Goal: Task Accomplishment & Management: Complete application form

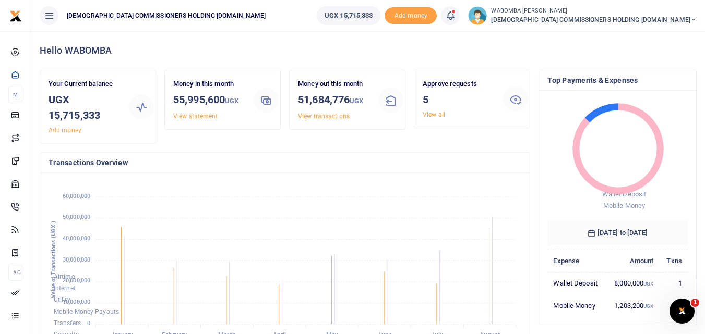
click at [615, 15] on span "[DEMOGRAPHIC_DATA] COMMISSIONERS HOLDING [DOMAIN_NAME]" at bounding box center [594, 19] width 206 height 9
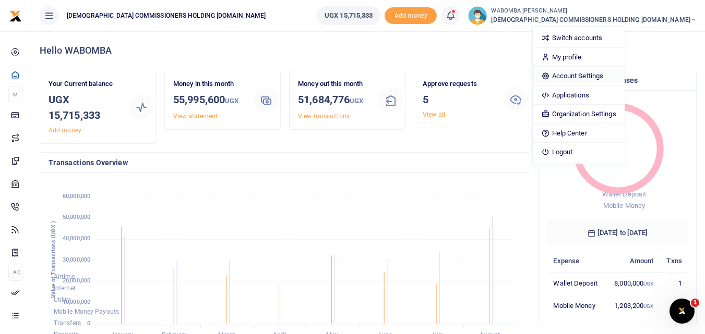
click at [624, 74] on link "Account Settings" at bounding box center [578, 76] width 91 height 15
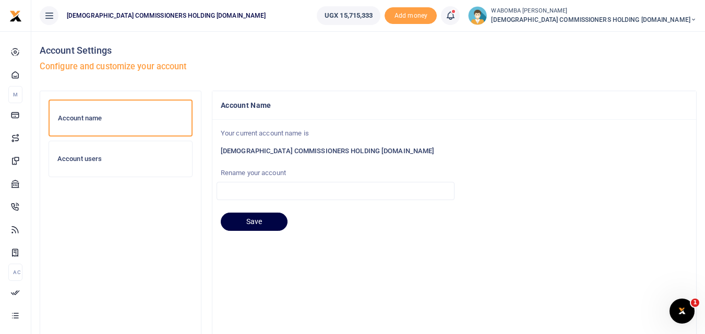
click at [94, 117] on h6 "Account name" at bounding box center [120, 118] width 125 height 8
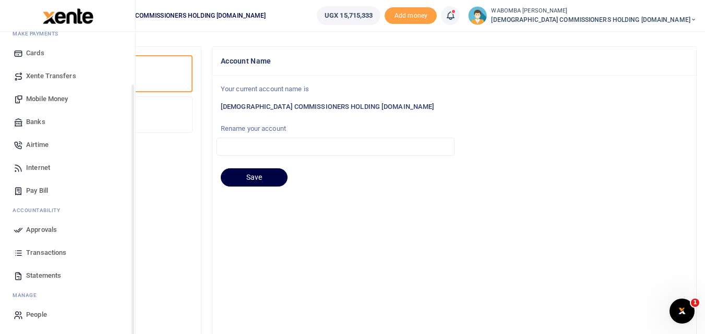
scroll to position [104, 0]
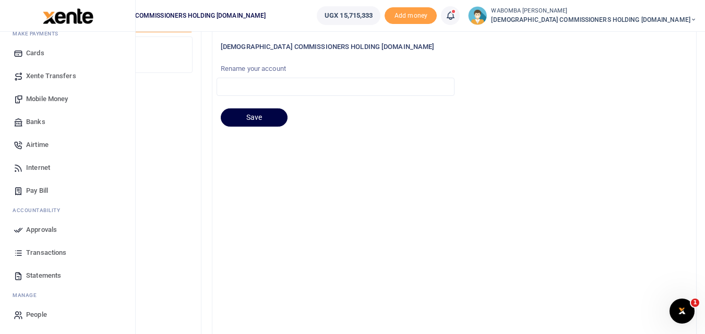
click at [35, 313] on span "People" at bounding box center [36, 315] width 21 height 10
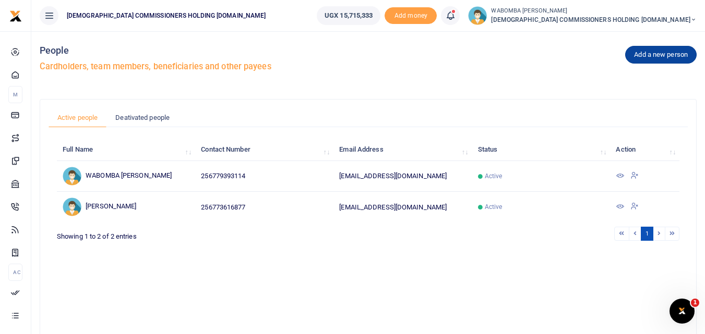
click at [660, 53] on link "Add a new person" at bounding box center [660, 55] width 71 height 18
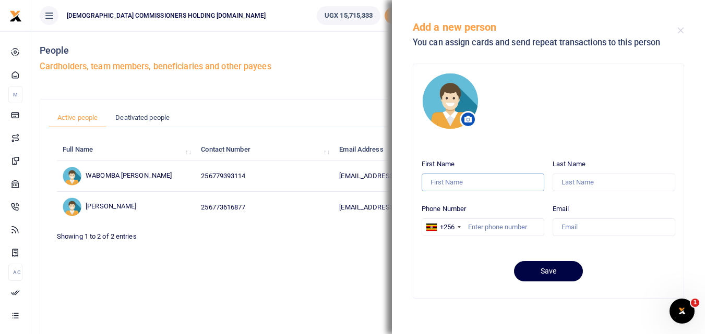
click at [459, 182] on input "First Name" at bounding box center [483, 183] width 123 height 18
type input "Pamela"
click at [581, 184] on input "Last Name" at bounding box center [614, 183] width 123 height 18
type input "Kalembe"
click at [485, 229] on input "Phone Number" at bounding box center [483, 228] width 123 height 18
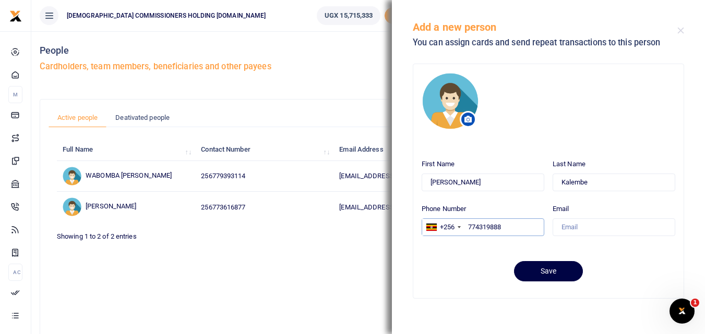
type input "774319888"
click at [585, 229] on input "Email" at bounding box center [614, 228] width 123 height 18
type input "pkalembe@cchcl.co.ug"
click at [546, 271] on button "Save" at bounding box center [548, 271] width 69 height 20
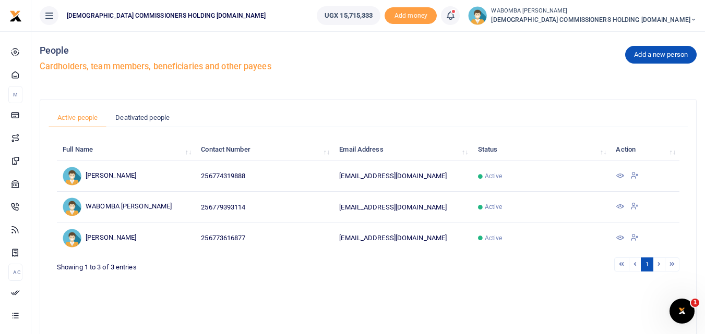
click at [655, 18] on span "[DEMOGRAPHIC_DATA] COMMISSIONERS HOLDING [DOMAIN_NAME]" at bounding box center [594, 19] width 206 height 9
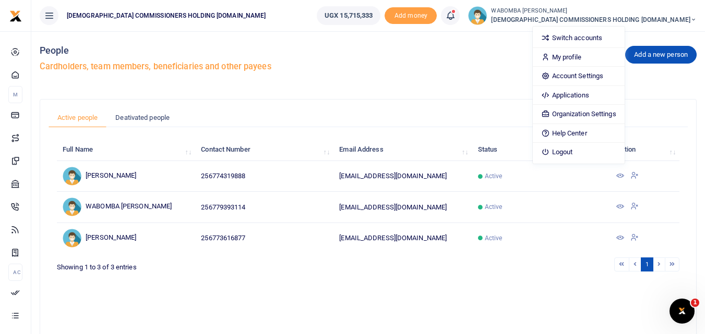
click at [333, 91] on div "Add a new person People Cardholders, team members, beneficiaries and other paye…" at bounding box center [367, 213] width 665 height 365
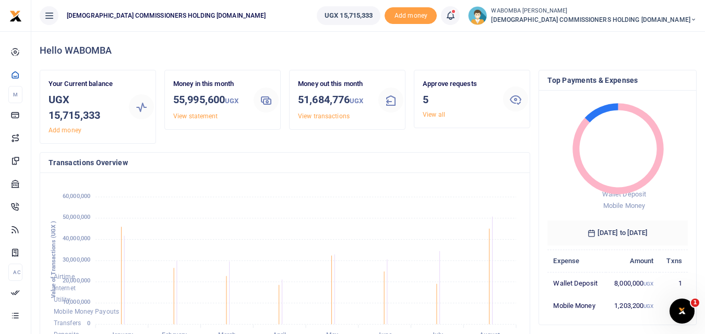
click at [662, 19] on span "[DEMOGRAPHIC_DATA] COMMISSIONERS HOLDING [DOMAIN_NAME]" at bounding box center [594, 19] width 206 height 9
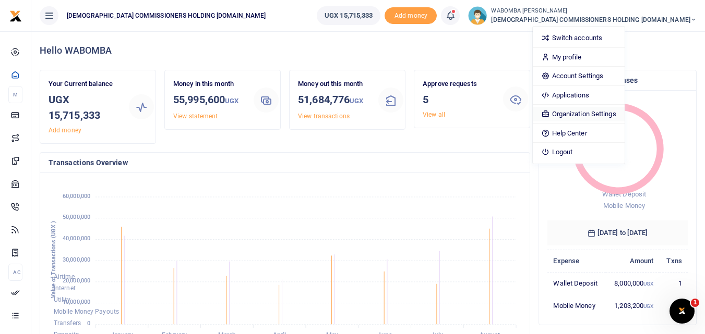
click at [624, 114] on link "Organization Settings" at bounding box center [578, 114] width 91 height 15
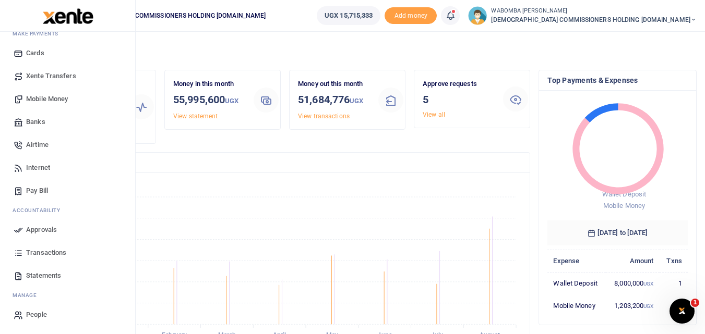
scroll to position [157, 0]
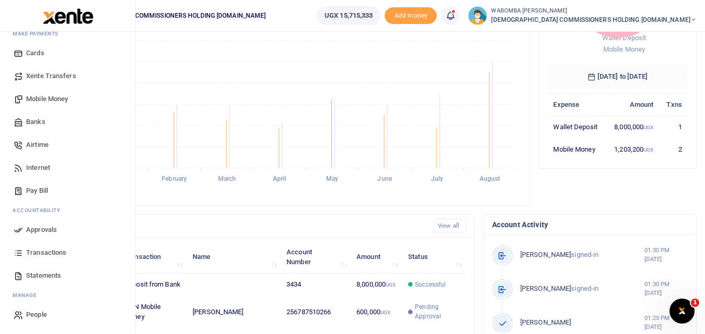
click at [39, 314] on span "People" at bounding box center [36, 315] width 21 height 10
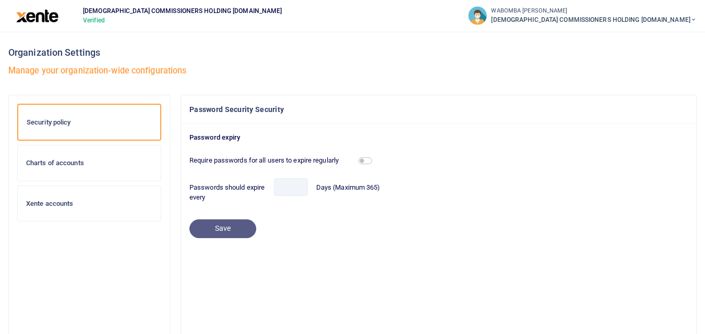
click at [623, 15] on small "WABOMBA [PERSON_NAME]" at bounding box center [594, 11] width 206 height 9
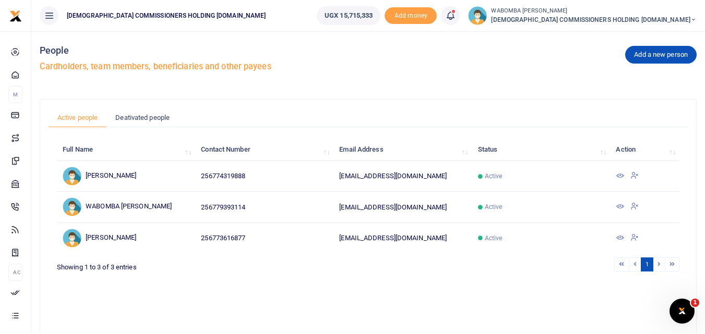
click at [693, 20] on icon at bounding box center [693, 19] width 6 height 7
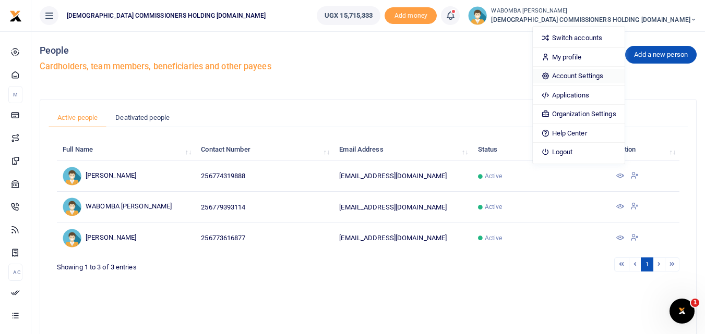
click at [624, 77] on link "Account Settings" at bounding box center [578, 76] width 91 height 15
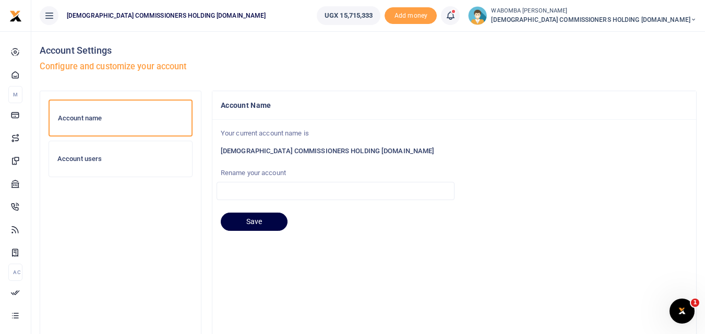
click at [70, 155] on h6 "Account users" at bounding box center [120, 159] width 126 height 8
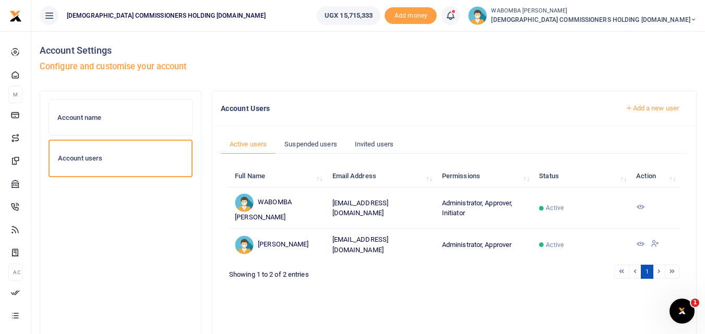
scroll to position [52, 0]
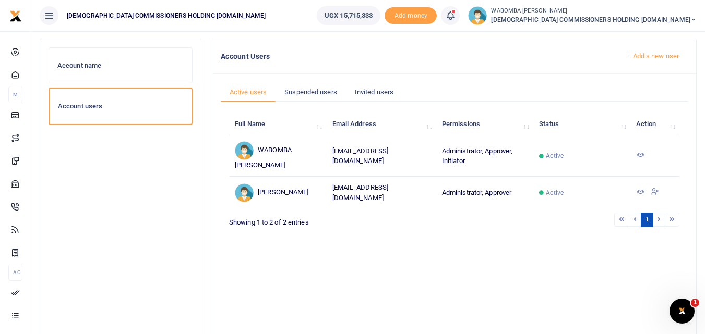
click at [663, 54] on link "Add a new user" at bounding box center [652, 56] width 71 height 18
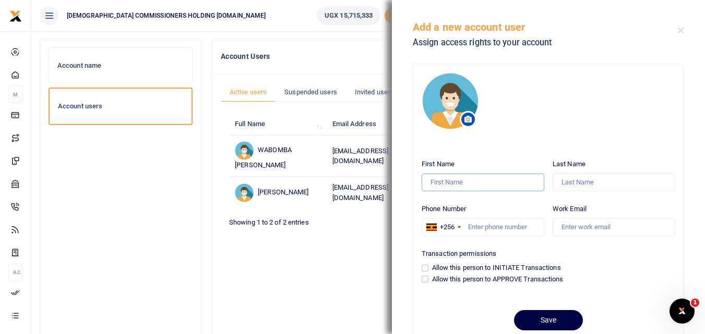
click at [458, 181] on input "First Name" at bounding box center [483, 183] width 123 height 18
click at [678, 29] on button "Close" at bounding box center [680, 30] width 7 height 7
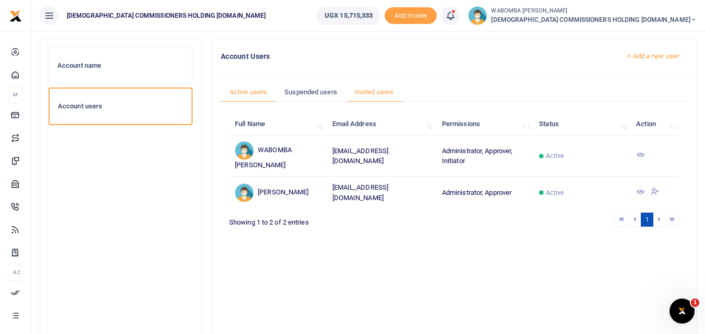
click at [381, 92] on link "Invited users" at bounding box center [374, 92] width 56 height 20
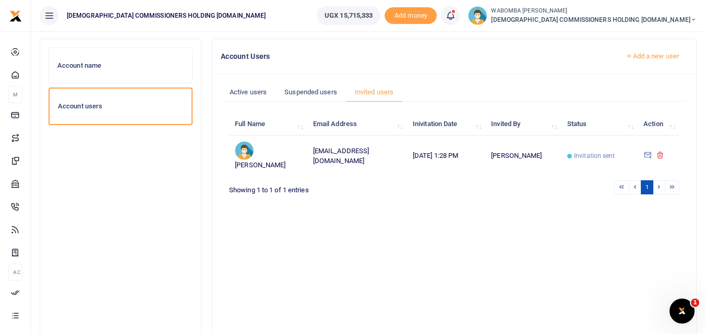
click at [651, 53] on link "Add a new user" at bounding box center [652, 56] width 71 height 18
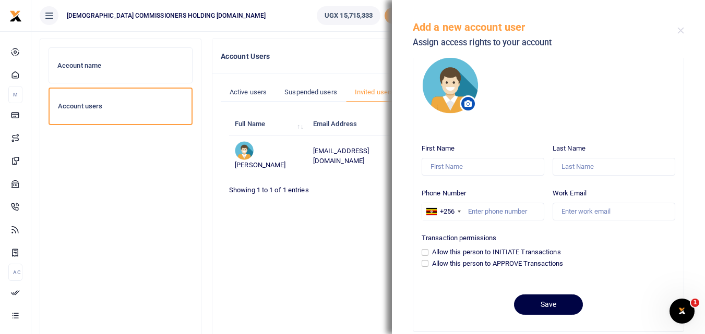
scroll to position [30, 0]
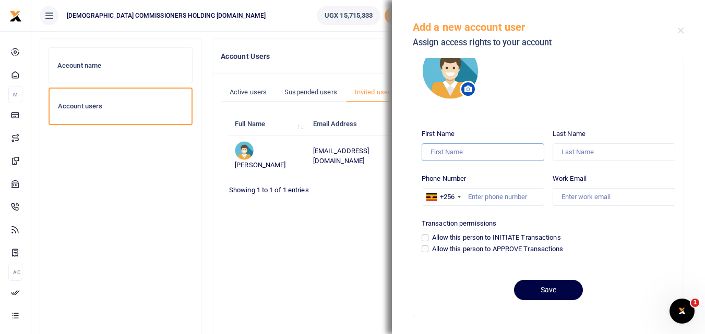
click at [458, 152] on input "First Name" at bounding box center [483, 152] width 123 height 18
type input "Pamela"
click at [585, 152] on input "Last Name" at bounding box center [614, 152] width 123 height 18
type input "Kalembe"
click at [477, 199] on input "Phone Number" at bounding box center [483, 197] width 123 height 18
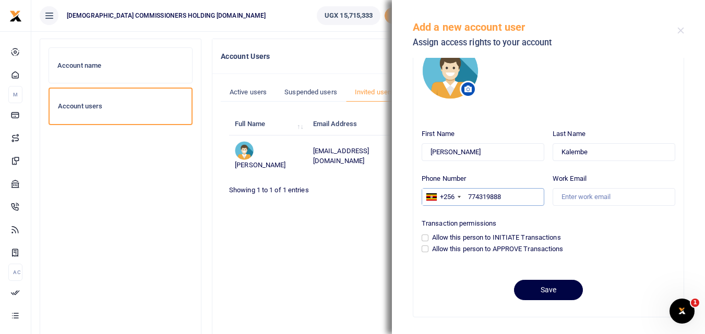
type input "774319888"
click at [573, 197] on input "Work Email" at bounding box center [614, 197] width 123 height 18
click at [681, 28] on button "Close" at bounding box center [680, 30] width 7 height 7
click at [681, 28] on div "Add a new account user Assign access rights to your account" at bounding box center [548, 29] width 313 height 58
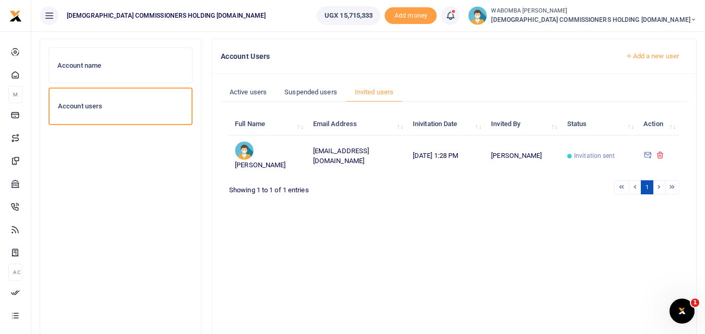
click at [100, 64] on h6 "Account name" at bounding box center [120, 66] width 126 height 8
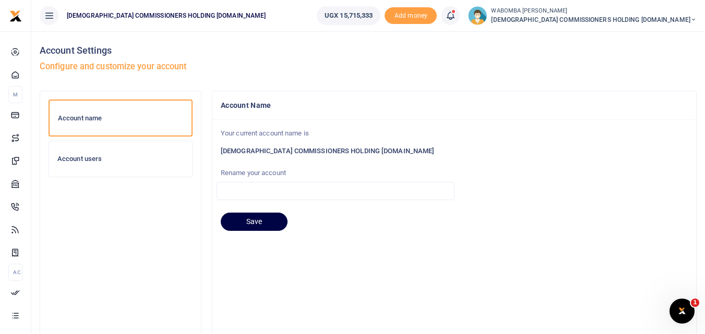
click at [94, 157] on h6 "Account users" at bounding box center [120, 159] width 126 height 8
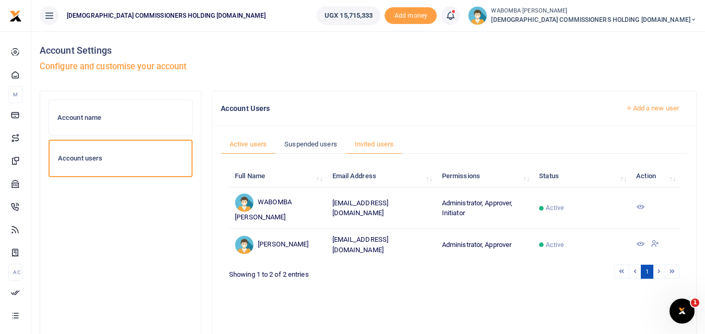
click at [379, 143] on link "Invited users" at bounding box center [374, 145] width 56 height 20
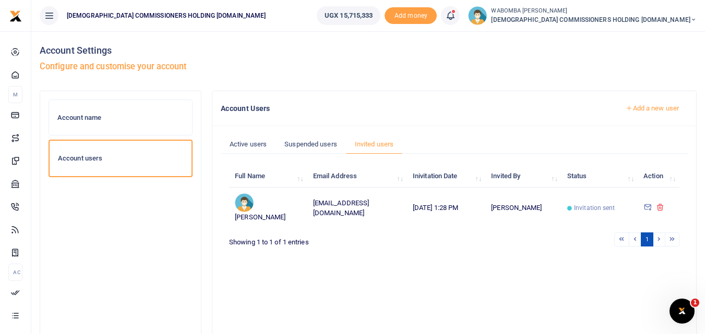
click at [661, 107] on link "Add a new user" at bounding box center [652, 109] width 71 height 18
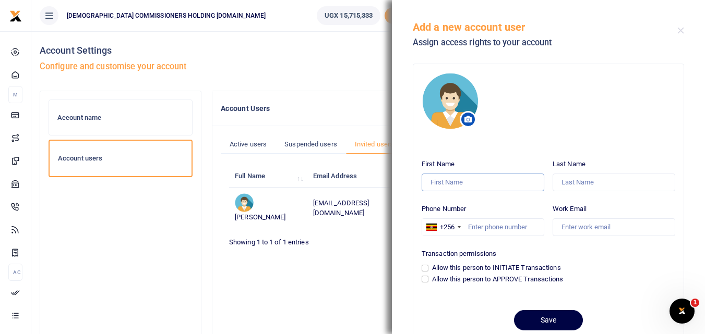
click at [465, 184] on input "First Name" at bounding box center [483, 183] width 123 height 18
type input "Pamela"
click at [582, 181] on input "Last Name" at bounding box center [614, 183] width 123 height 18
type input "Kalembe"
click at [481, 229] on input "Phone Number" at bounding box center [483, 228] width 123 height 18
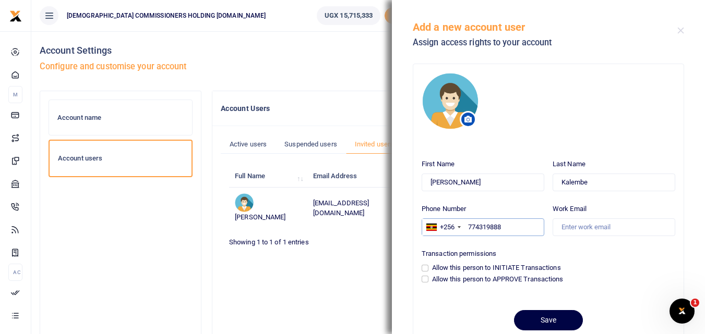
type input "774319888"
click at [581, 228] on input "Work Email" at bounding box center [614, 228] width 123 height 18
type input "pkalembe@cchcl.co.ug"
click at [425, 268] on input "Allow this person to INITIATE Transactions" at bounding box center [425, 268] width 7 height 7
checkbox input "true"
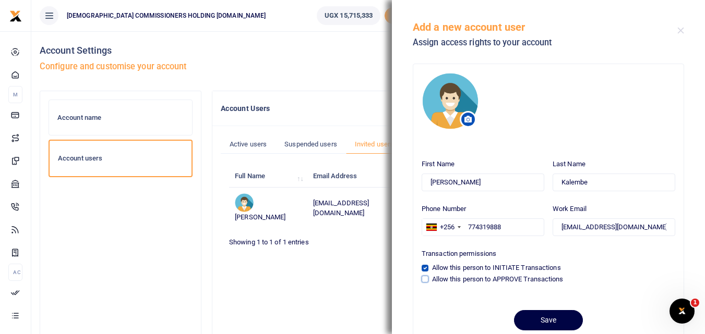
click at [425, 278] on input "Allow this person to APPROVE Transactions" at bounding box center [425, 279] width 7 height 7
checkbox input "true"
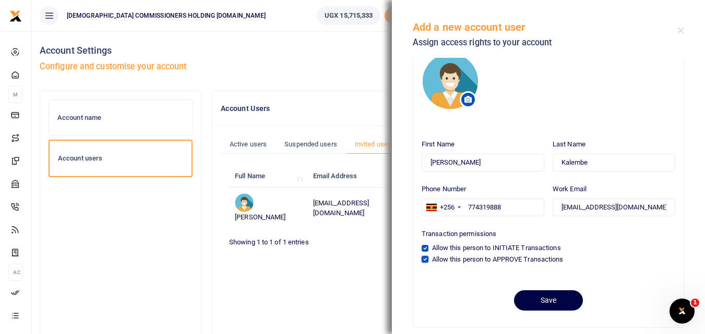
scroll to position [30, 0]
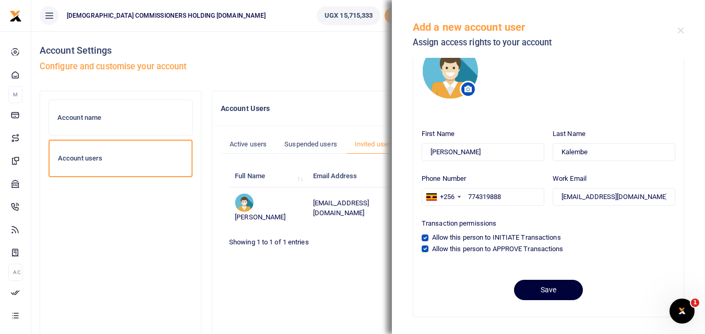
click at [544, 288] on button "Save" at bounding box center [548, 290] width 69 height 20
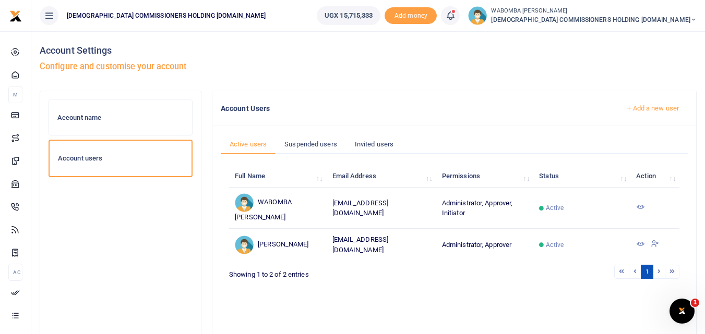
scroll to position [52, 0]
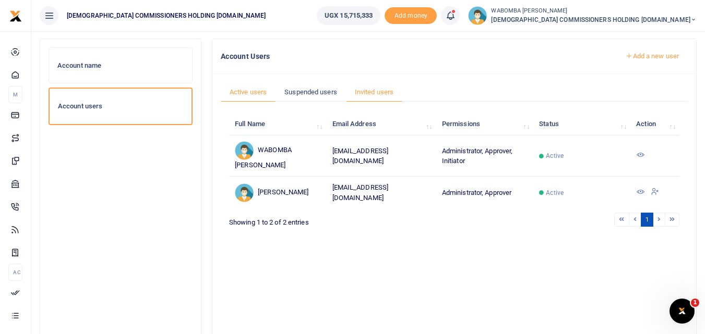
click at [370, 92] on link "Invited users" at bounding box center [374, 92] width 56 height 20
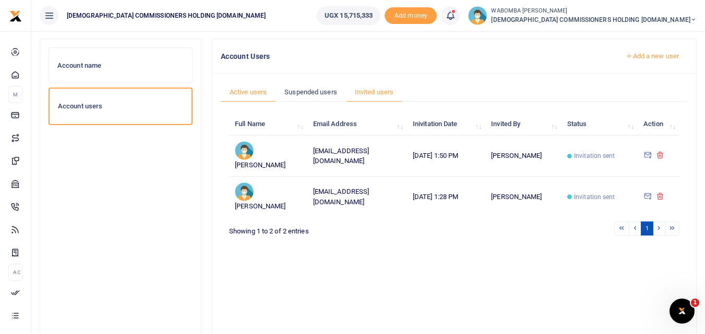
click at [254, 90] on link "Active users" at bounding box center [248, 92] width 55 height 20
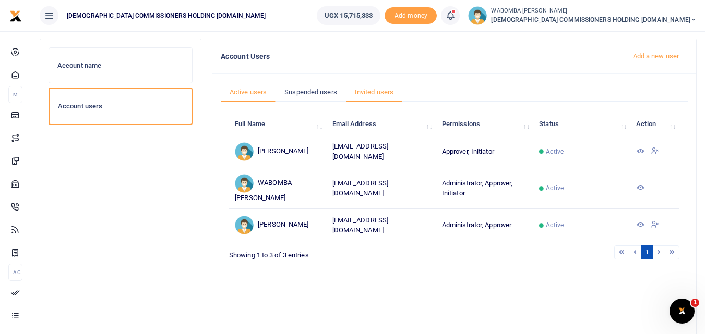
click at [368, 92] on link "Invited users" at bounding box center [374, 92] width 56 height 20
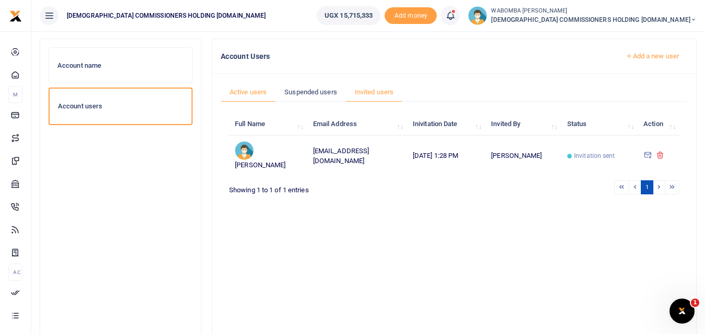
click at [250, 94] on link "Active users" at bounding box center [248, 92] width 55 height 20
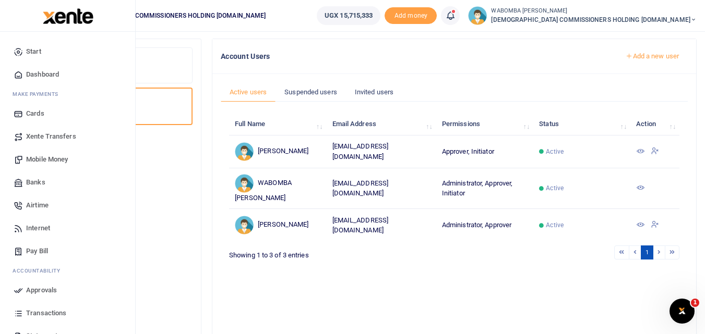
click at [46, 314] on span "Transactions" at bounding box center [46, 313] width 40 height 10
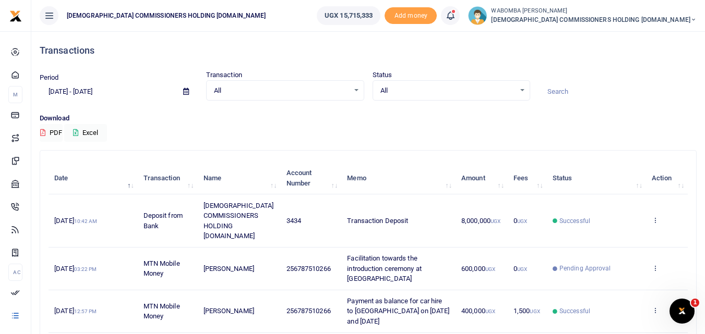
scroll to position [52, 0]
click at [637, 18] on span "[DEMOGRAPHIC_DATA] COMMISSIONERS HOLDING [DOMAIN_NAME]" at bounding box center [594, 19] width 206 height 9
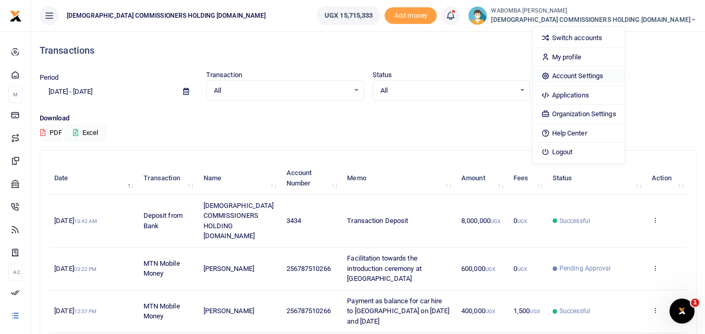
click at [624, 76] on link "Account Settings" at bounding box center [578, 76] width 91 height 15
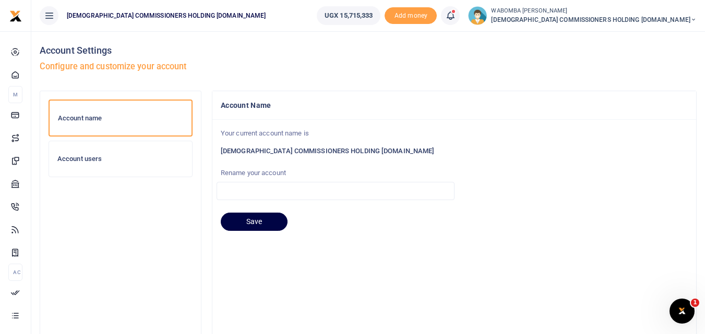
click at [93, 155] on h6 "Account users" at bounding box center [120, 159] width 126 height 8
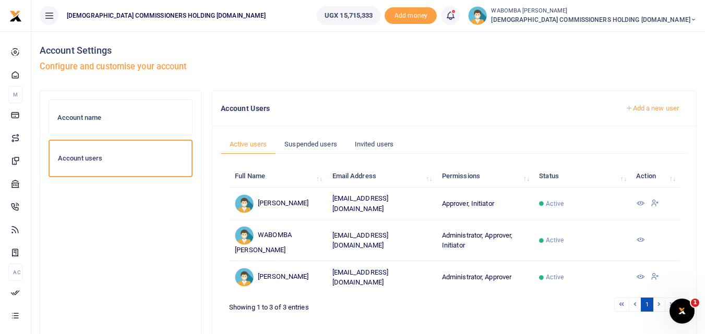
scroll to position [52, 0]
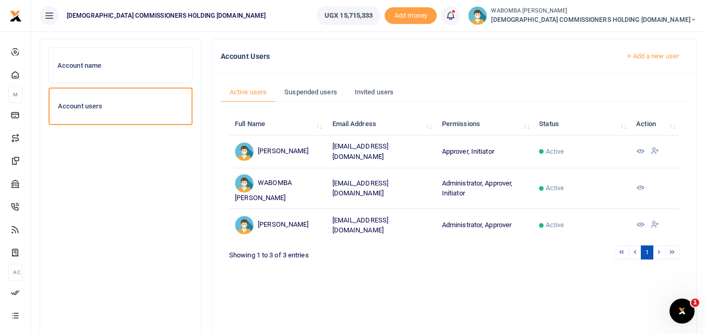
click at [642, 187] on icon at bounding box center [640, 188] width 8 height 8
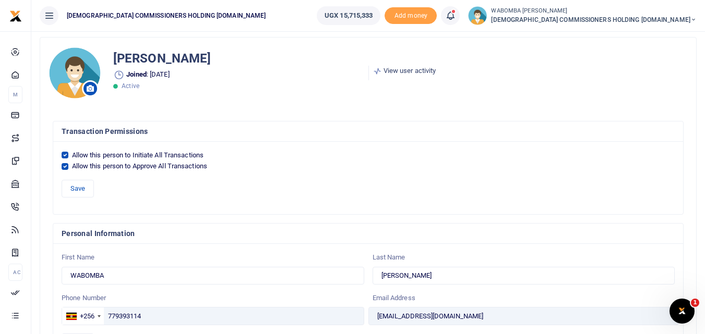
scroll to position [40, 0]
click at [64, 166] on input "Allow this person to Approve All Transactions" at bounding box center [65, 167] width 7 height 7
click at [64, 167] on input "Allow this person to Approve All Transactions" at bounding box center [65, 167] width 7 height 7
checkbox input "true"
click at [406, 71] on link "View user activity" at bounding box center [404, 71] width 63 height 10
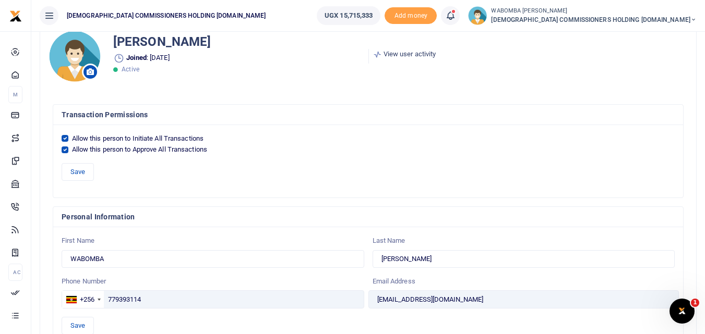
scroll to position [40, 0]
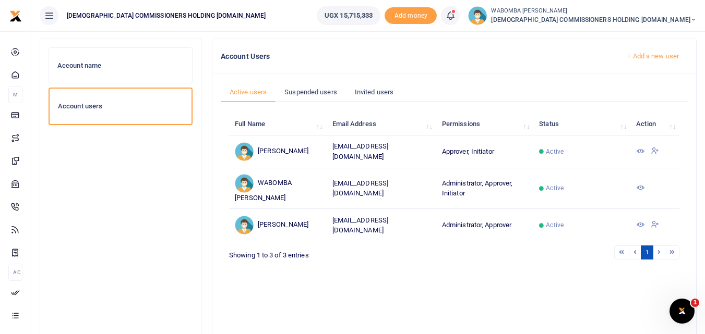
click at [643, 149] on icon at bounding box center [640, 151] width 8 height 8
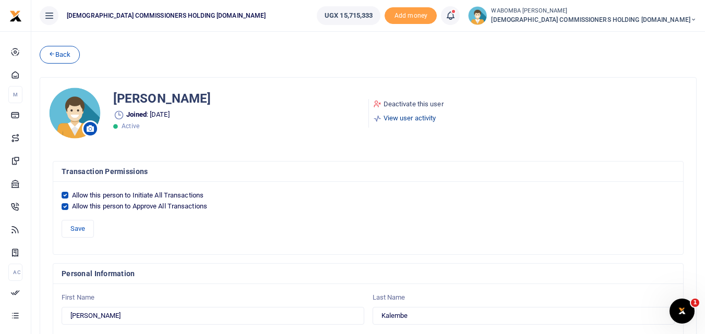
click at [412, 117] on link "View user activity" at bounding box center [408, 118] width 70 height 10
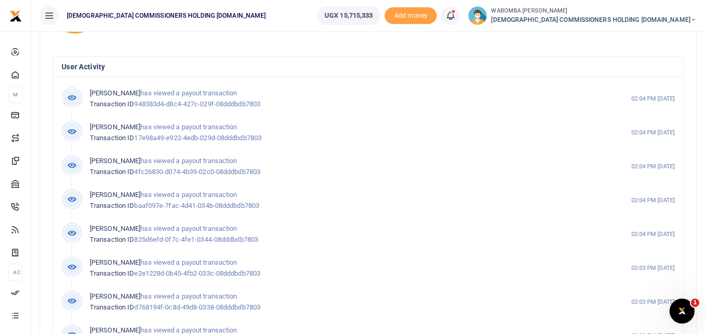
scroll to position [104, 0]
click at [71, 97] on icon at bounding box center [72, 98] width 19 height 19
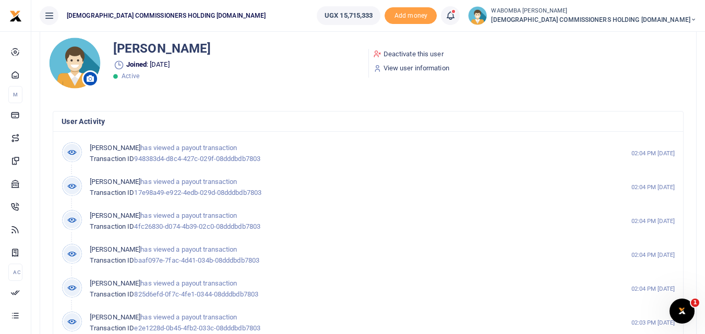
scroll to position [0, 0]
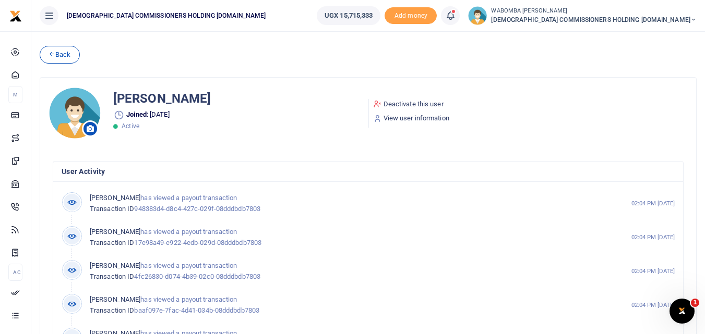
click at [92, 131] on icon at bounding box center [90, 128] width 7 height 7
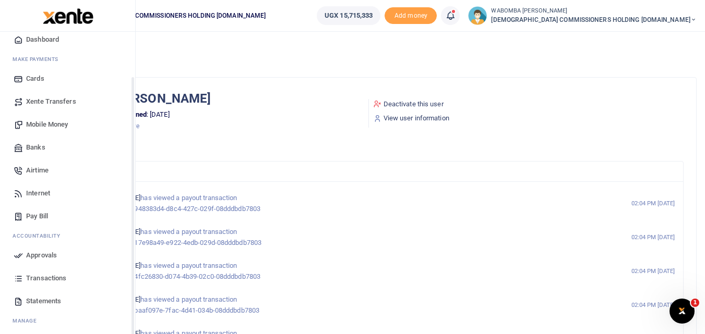
scroll to position [52, 0]
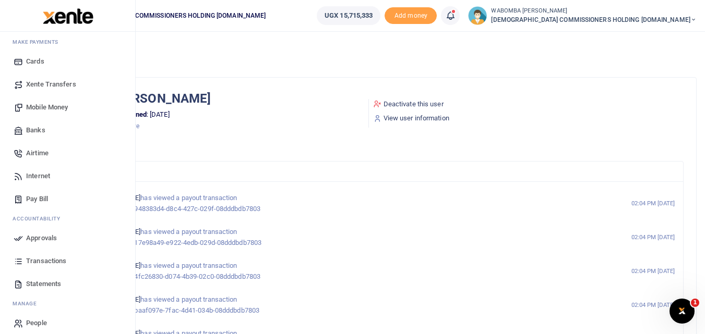
click at [45, 238] on span "Approvals" at bounding box center [41, 238] width 31 height 10
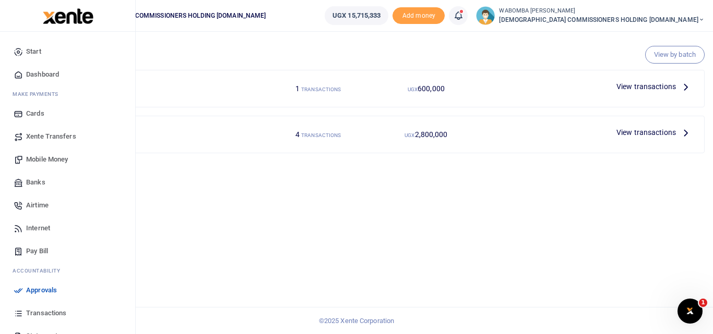
click at [39, 75] on span "Dashboard" at bounding box center [42, 74] width 33 height 10
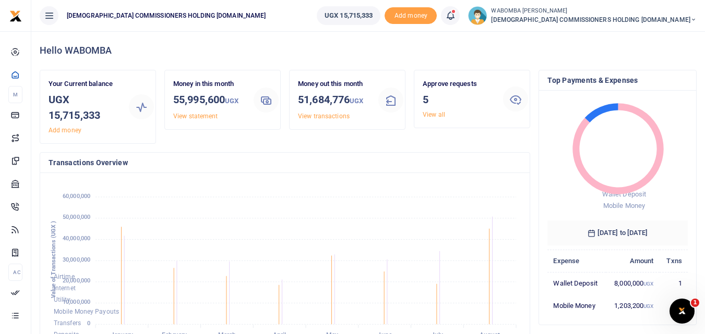
click at [662, 20] on span "[DEMOGRAPHIC_DATA] COMMISSIONERS HOLDING [DOMAIN_NAME]" at bounding box center [594, 19] width 206 height 9
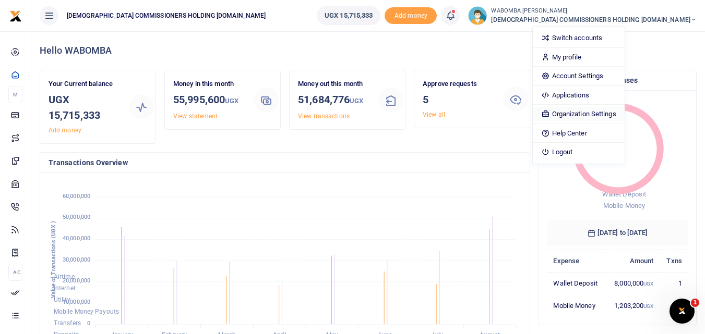
click at [624, 114] on link "Organization Settings" at bounding box center [578, 114] width 91 height 15
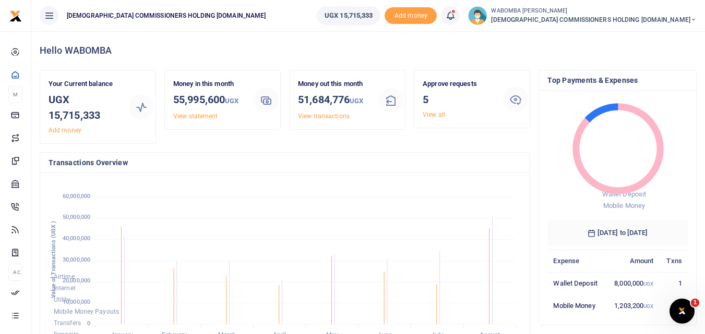
click at [596, 18] on span "[DEMOGRAPHIC_DATA] COMMISSIONERS HOLDING [DOMAIN_NAME]" at bounding box center [594, 19] width 206 height 9
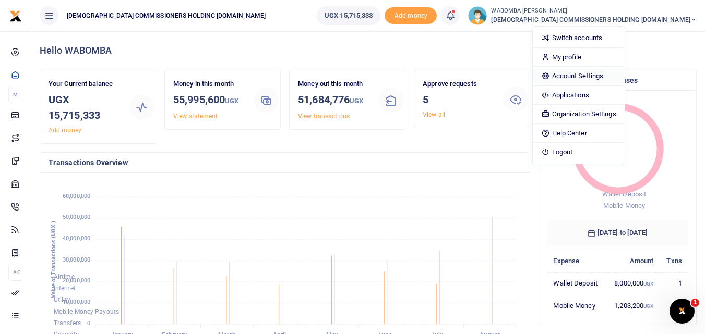
click at [624, 73] on link "Account Settings" at bounding box center [578, 76] width 91 height 15
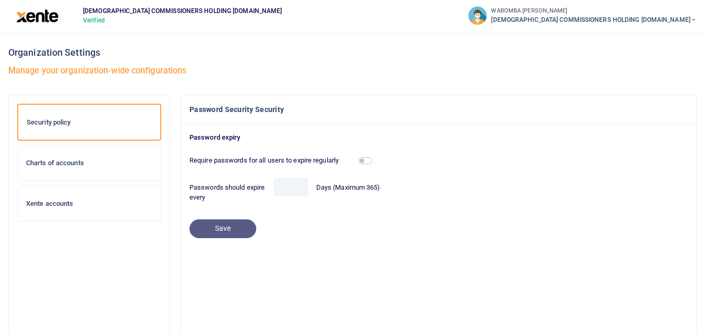
click at [58, 203] on h6 "Xente accounts" at bounding box center [89, 204] width 126 height 8
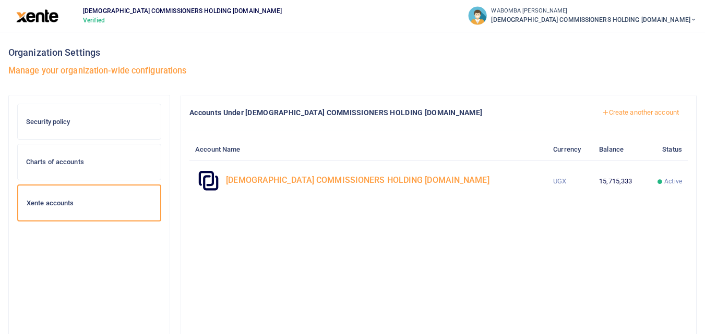
click at [59, 122] on h6 "Security policy" at bounding box center [89, 122] width 126 height 8
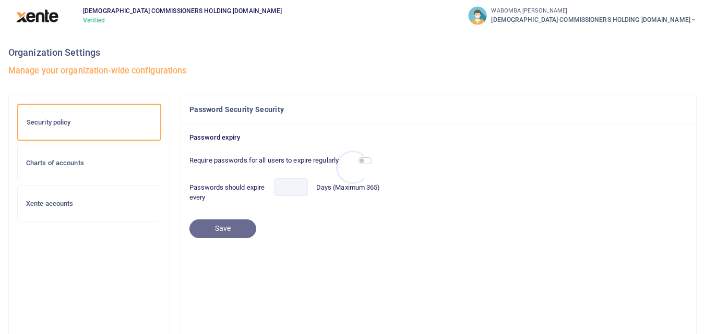
click at [645, 17] on div at bounding box center [352, 167] width 705 height 334
click at [645, 17] on span "[DEMOGRAPHIC_DATA] COMMISSIONERS HOLDING [DOMAIN_NAME]" at bounding box center [594, 19] width 206 height 9
click at [609, 16] on span "[DEMOGRAPHIC_DATA] COMMISSIONERS HOLDING [DOMAIN_NAME]" at bounding box center [594, 19] width 206 height 9
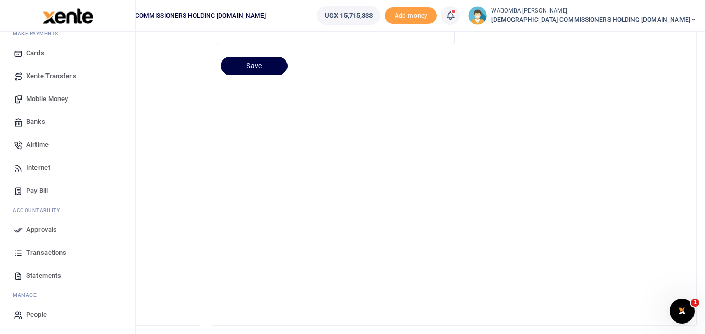
scroll to position [157, 0]
click at [40, 314] on span "People" at bounding box center [36, 315] width 21 height 10
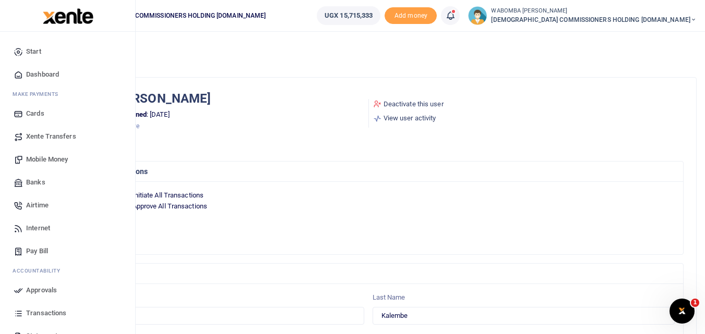
click at [33, 54] on span "Start" at bounding box center [33, 51] width 15 height 10
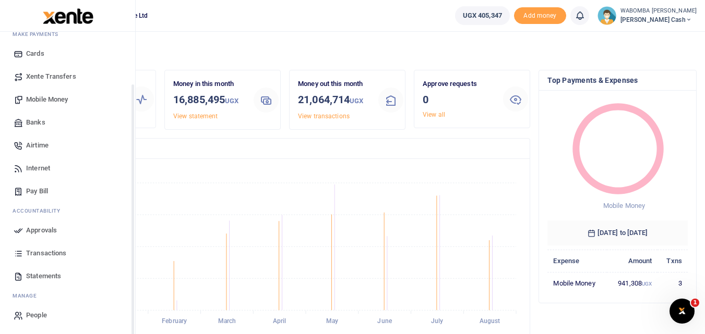
scroll to position [61, 0]
click at [41, 314] on span "People" at bounding box center [36, 315] width 21 height 10
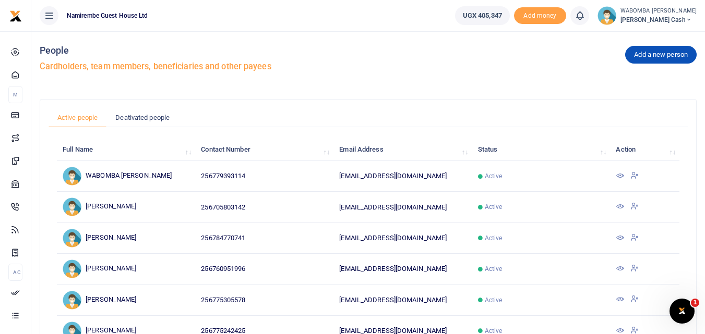
click at [642, 15] on small "WABOMBA [PERSON_NAME]" at bounding box center [658, 11] width 76 height 9
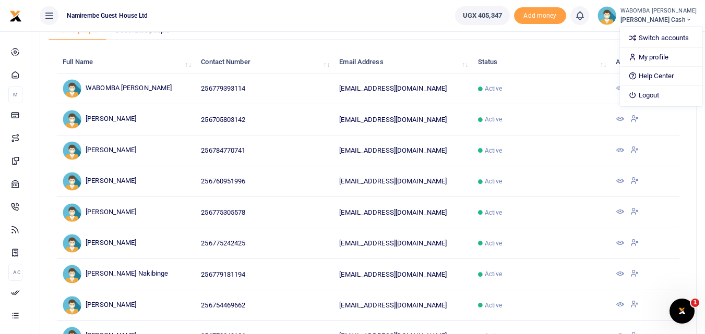
scroll to position [52, 0]
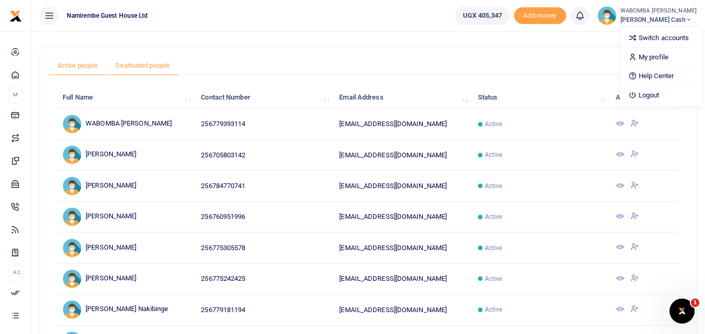
click at [154, 62] on link "Deativated people" at bounding box center [142, 66] width 72 height 20
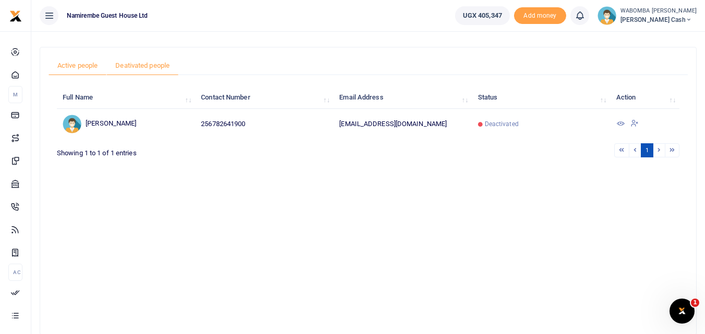
click at [81, 65] on link "Active people" at bounding box center [78, 66] width 58 height 20
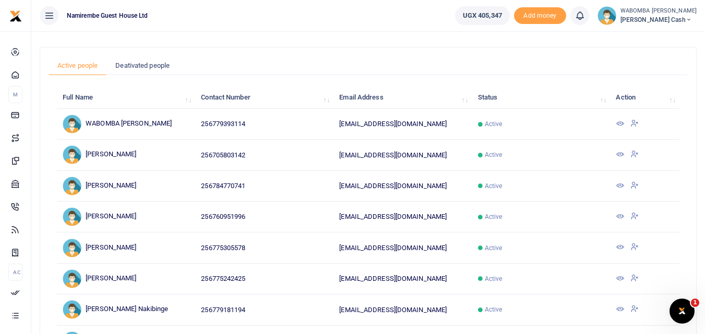
click at [621, 155] on icon at bounding box center [620, 154] width 8 height 8
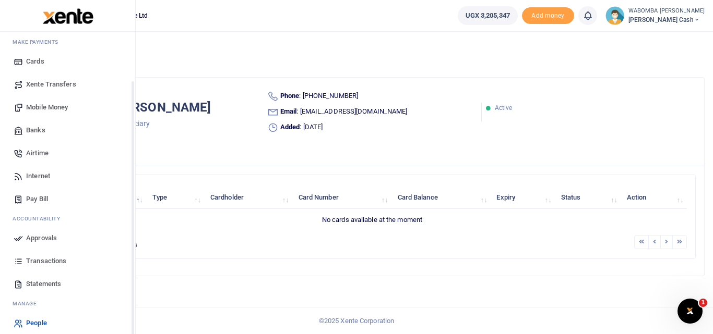
scroll to position [61, 0]
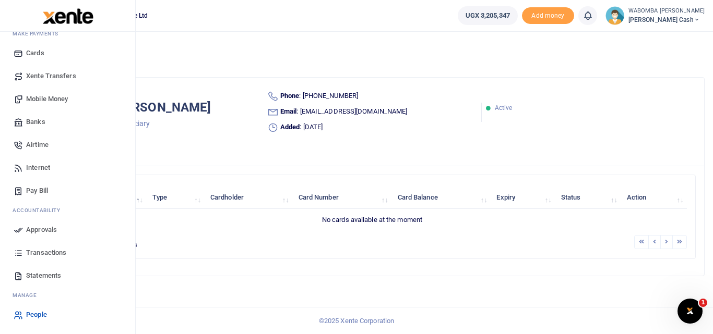
click at [38, 314] on span "People" at bounding box center [36, 315] width 21 height 10
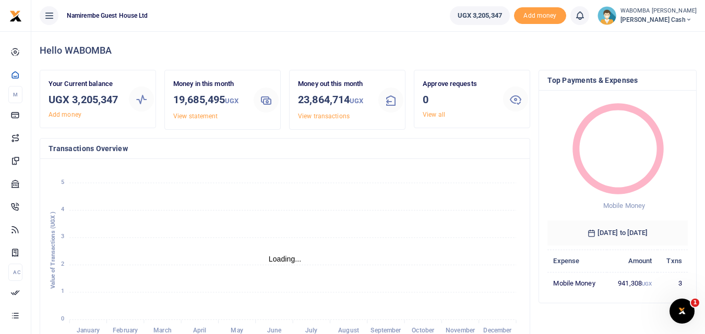
click at [642, 15] on small "WABOMBA [PERSON_NAME]" at bounding box center [658, 11] width 76 height 9
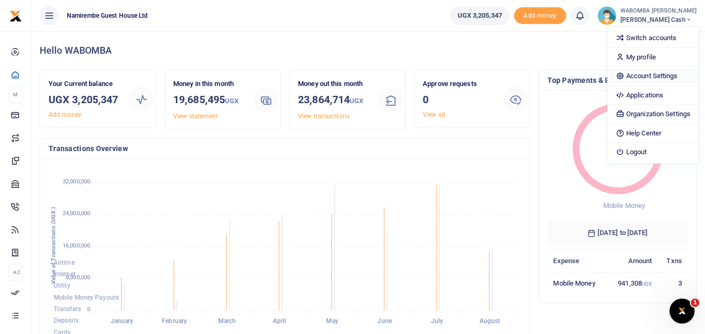
click at [651, 75] on link "Account Settings" at bounding box center [652, 76] width 91 height 15
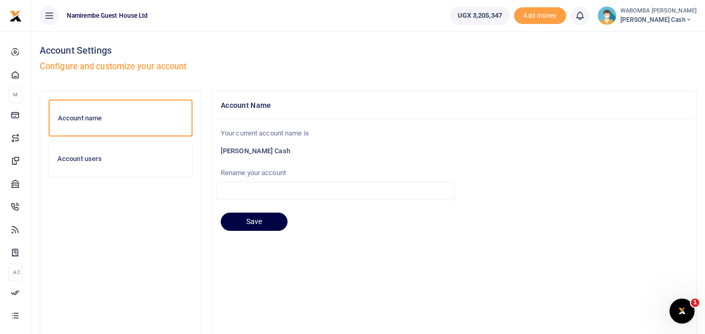
click at [88, 160] on h6 "Account users" at bounding box center [120, 159] width 126 height 8
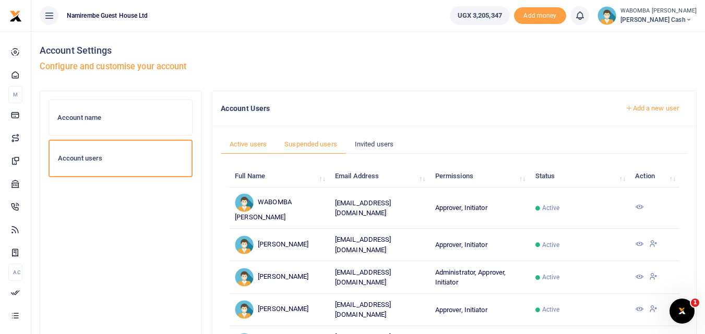
click at [313, 144] on link "Suspended users" at bounding box center [310, 145] width 70 height 20
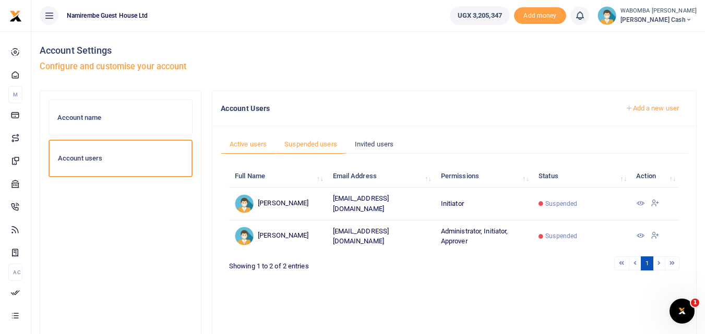
click at [257, 145] on link "Active users" at bounding box center [248, 145] width 55 height 20
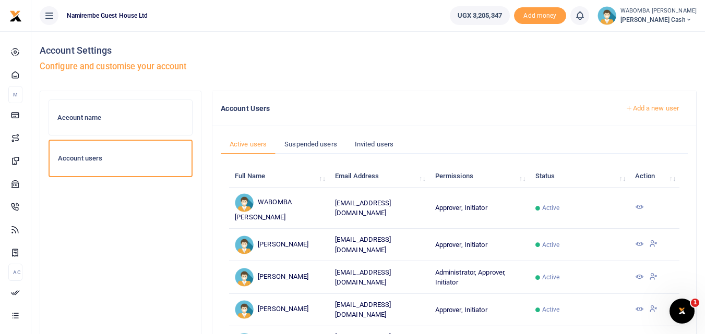
click at [654, 275] on icon at bounding box center [653, 276] width 8 height 9
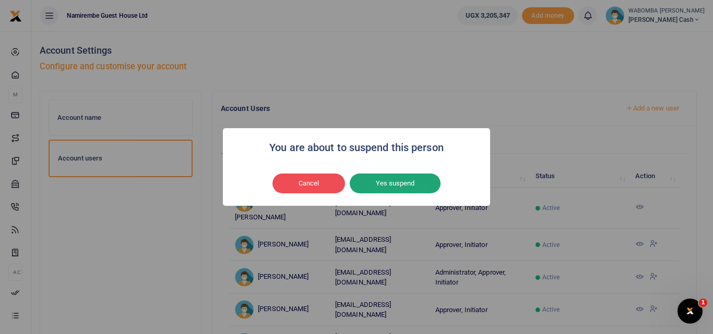
click at [393, 184] on button "Yes suspend" at bounding box center [395, 184] width 91 height 20
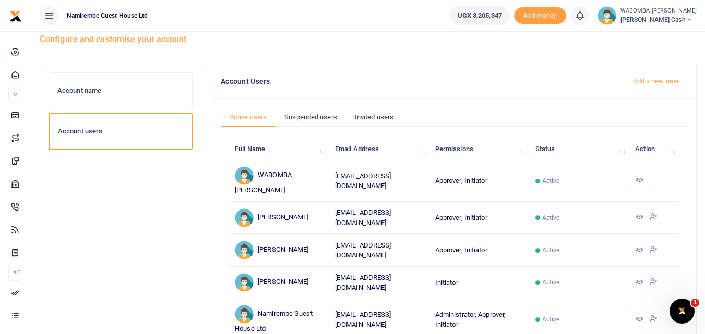
scroll to position [52, 0]
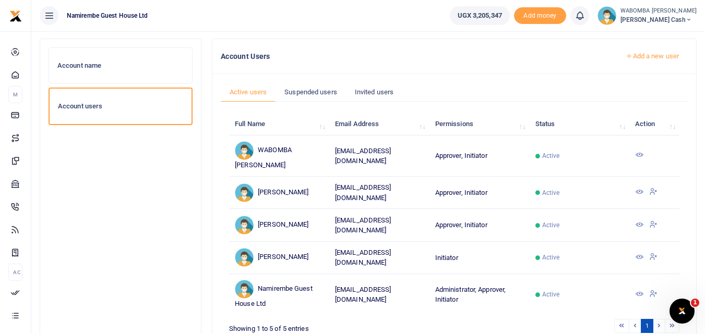
click at [655, 222] on icon at bounding box center [653, 224] width 8 height 9
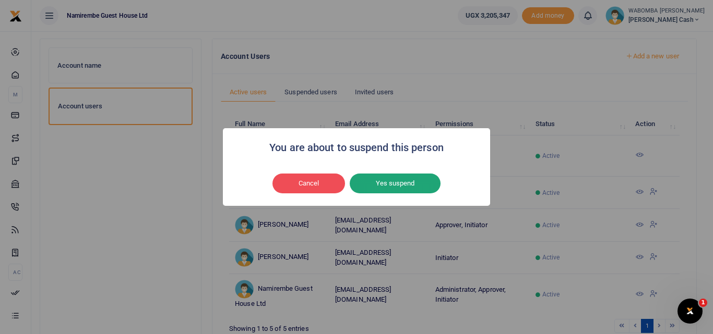
click at [397, 186] on button "Yes suspend" at bounding box center [395, 184] width 91 height 20
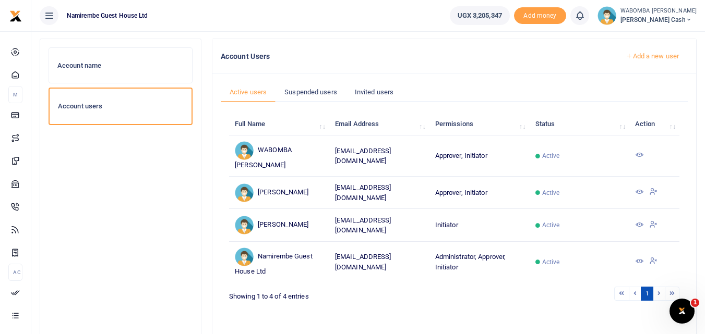
click at [653, 222] on icon at bounding box center [653, 224] width 8 height 9
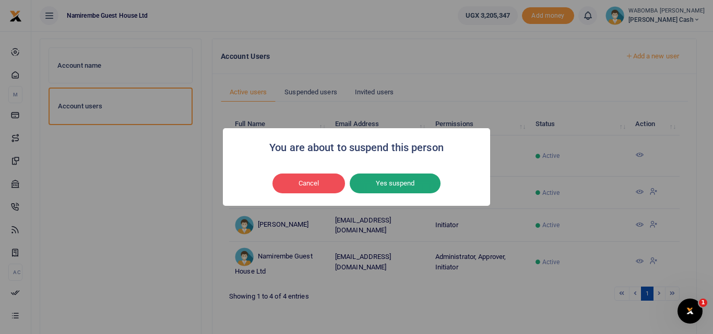
click at [405, 182] on button "Yes suspend" at bounding box center [395, 184] width 91 height 20
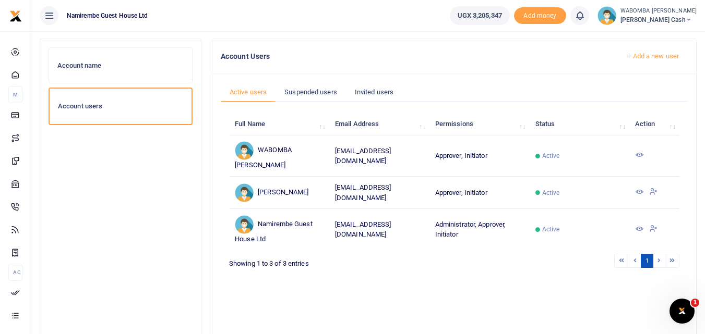
click at [668, 57] on link "Add a new user" at bounding box center [652, 56] width 71 height 18
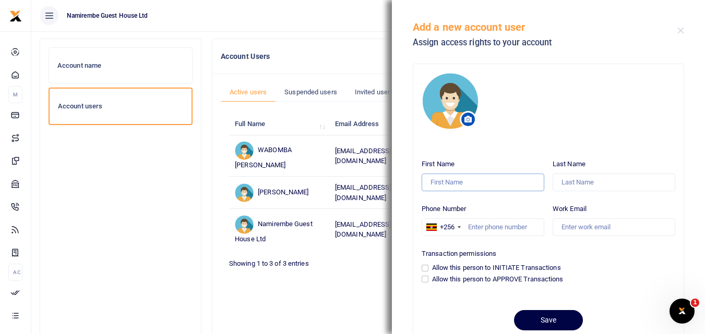
click at [462, 186] on input "First Name" at bounding box center [483, 183] width 123 height 18
type input "[PERSON_NAME]"
click at [593, 184] on input "Last Name" at bounding box center [614, 183] width 123 height 18
type input "Kalembe"
click at [497, 230] on input "Phone Number" at bounding box center [483, 228] width 123 height 18
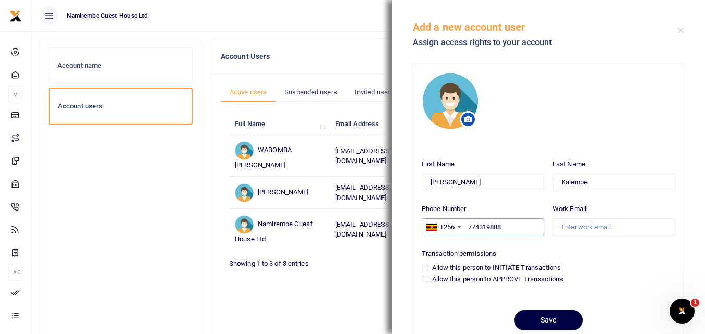
type input "774319888"
click at [576, 227] on input "Work Email" at bounding box center [614, 228] width 123 height 18
type input "[EMAIL_ADDRESS][DOMAIN_NAME]"
click at [424, 269] on input "Allow this person to INITIATE Transactions" at bounding box center [425, 268] width 7 height 7
checkbox input "true"
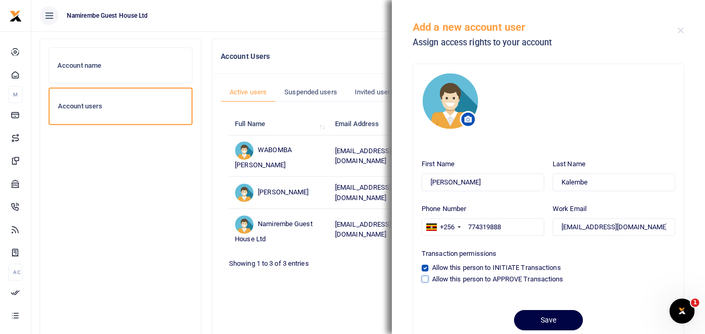
click at [424, 280] on input "Allow this person to APPROVE Transactions" at bounding box center [425, 279] width 7 height 7
checkbox input "true"
click at [540, 320] on button "Save" at bounding box center [548, 320] width 69 height 20
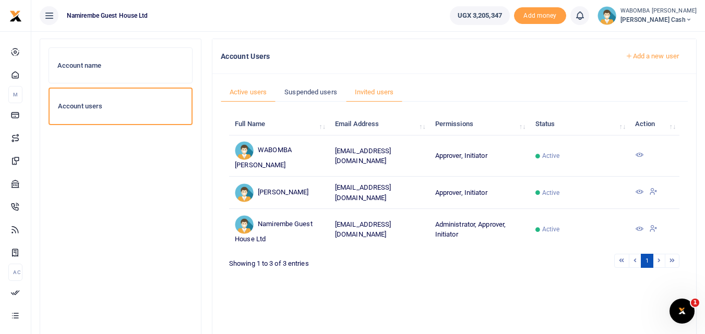
click at [379, 92] on link "Invited users" at bounding box center [374, 92] width 56 height 20
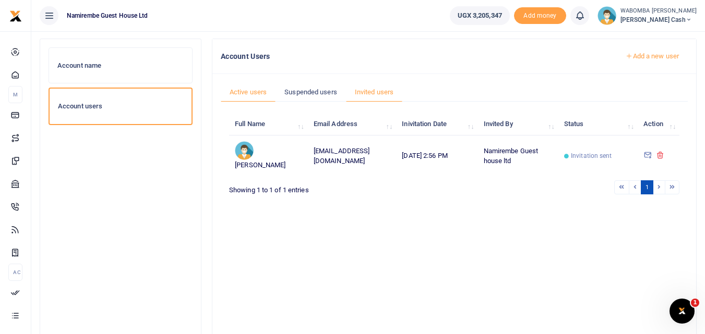
click at [250, 91] on link "Active users" at bounding box center [248, 92] width 55 height 20
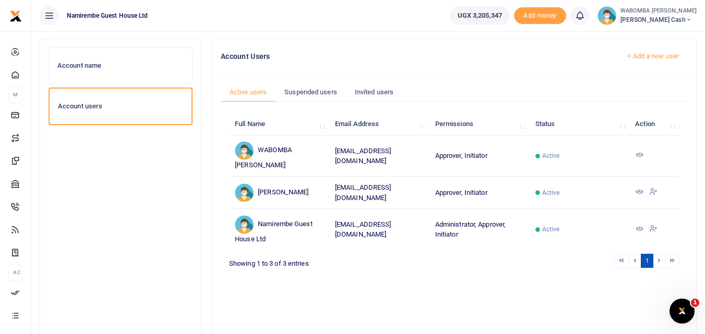
click at [658, 57] on link "Add a new user" at bounding box center [652, 56] width 71 height 18
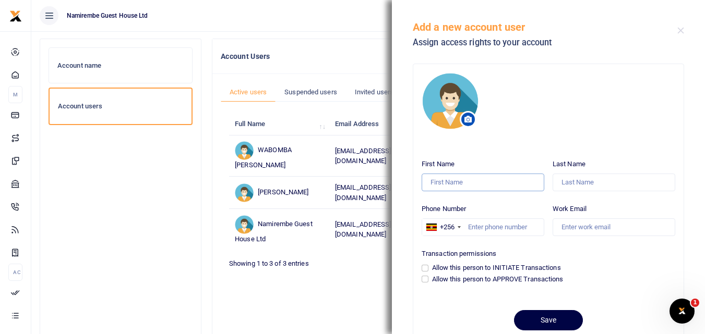
click at [460, 185] on input "First Name" at bounding box center [483, 183] width 123 height 18
type input "Pamela"
click at [568, 182] on input "Last Name" at bounding box center [614, 183] width 123 height 18
type input "Kalembe"
click at [488, 228] on input "Phone Number" at bounding box center [483, 228] width 123 height 18
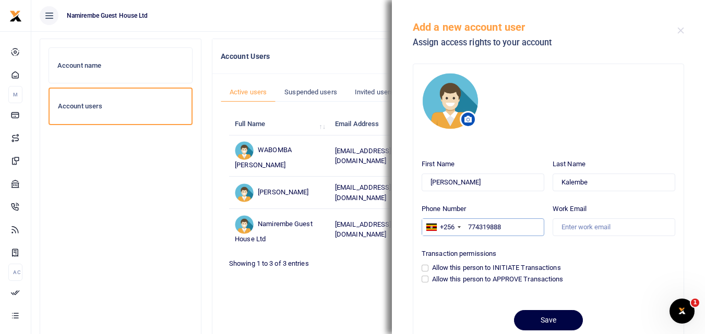
type input "774319888"
click at [585, 230] on input "Work Email" at bounding box center [614, 228] width 123 height 18
drag, startPoint x: 555, startPoint y: 230, endPoint x: 632, endPoint y: 230, distance: 77.7
click at [632, 230] on input "[EMAIL_ADDRESS][DOMAIN_NAME]" at bounding box center [614, 228] width 123 height 18
click at [645, 227] on input "[EMAIL_ADDRESS][DOMAIN_NAME]" at bounding box center [614, 228] width 123 height 18
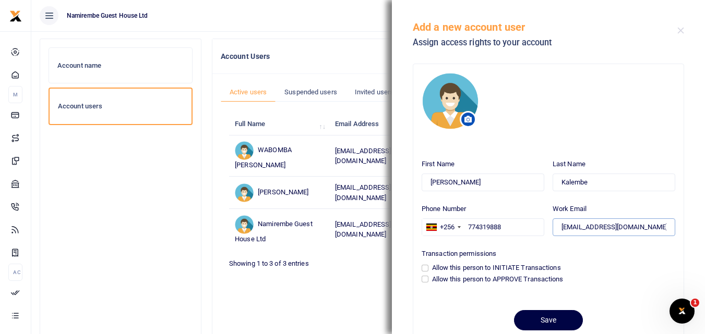
type input "[EMAIL_ADDRESS][DOMAIN_NAME]"
click at [424, 266] on input "Allow this person to INITIATE Transactions" at bounding box center [425, 268] width 7 height 7
checkbox input "true"
click at [426, 282] on input "Allow this person to APPROVE Transactions" at bounding box center [425, 279] width 7 height 7
checkbox input "true"
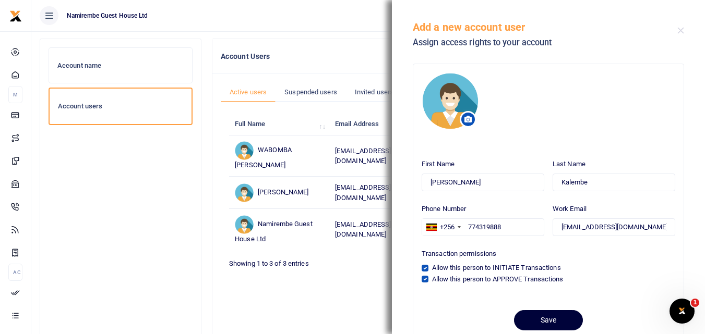
click at [546, 319] on button "Save" at bounding box center [548, 320] width 69 height 20
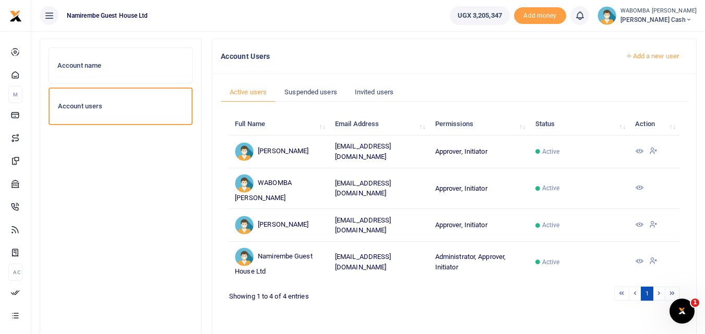
click at [88, 65] on h6 "Account name" at bounding box center [120, 66] width 126 height 8
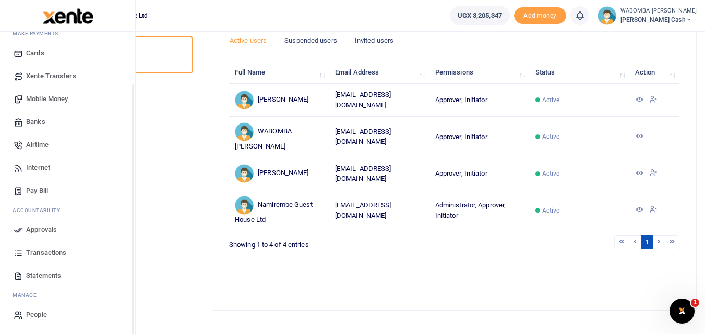
scroll to position [104, 0]
click at [33, 315] on span "People" at bounding box center [36, 315] width 21 height 10
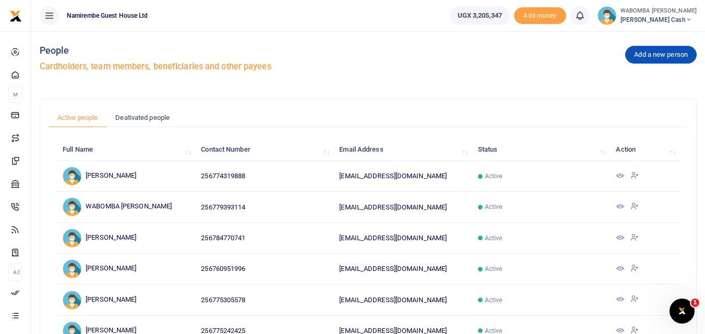
click at [645, 18] on span "[PERSON_NAME] Cash" at bounding box center [658, 19] width 76 height 9
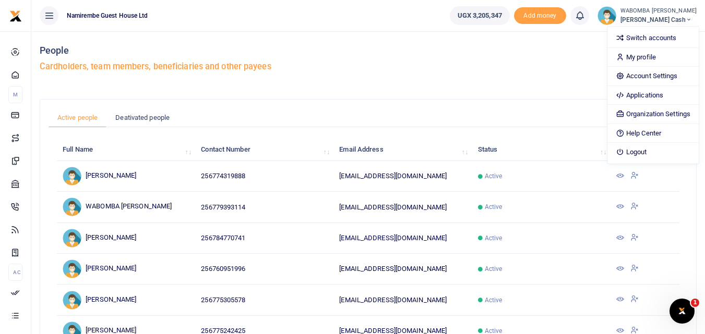
click at [346, 74] on div "Add a new person People Cardholders, team members, beneficiaries and other paye…" at bounding box center [368, 60] width 657 height 59
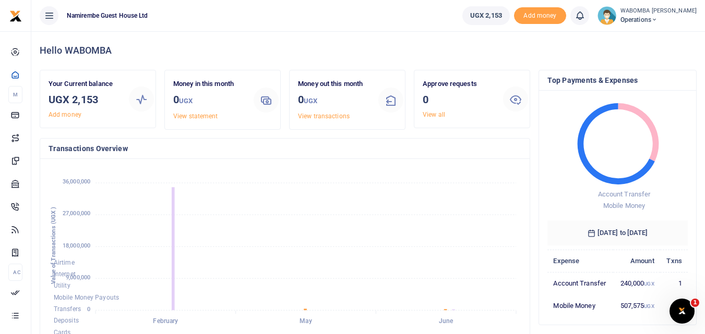
click at [655, 16] on span "Operations" at bounding box center [658, 19] width 76 height 9
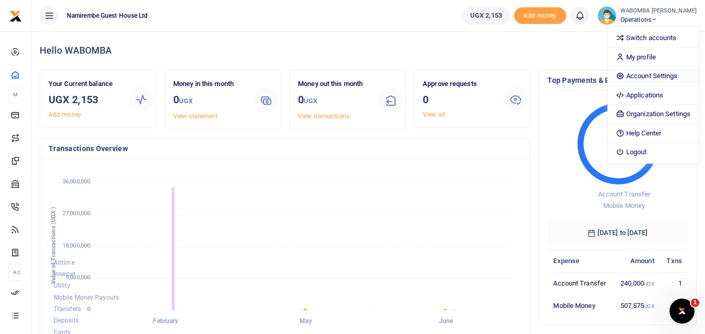
click at [648, 76] on link "Account Settings" at bounding box center [652, 76] width 91 height 15
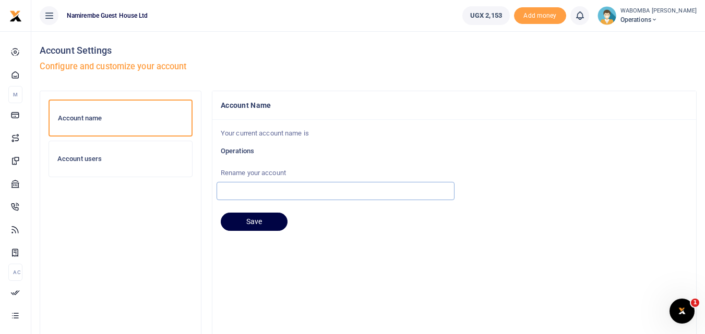
click at [256, 189] on input "text" at bounding box center [336, 191] width 238 height 18
click at [259, 191] on input "Namirembe operations" at bounding box center [336, 191] width 238 height 18
type input "Nabugabo operations"
click at [251, 221] on button "Save" at bounding box center [254, 222] width 67 height 19
click at [84, 158] on h6 "Account users" at bounding box center [120, 159] width 126 height 8
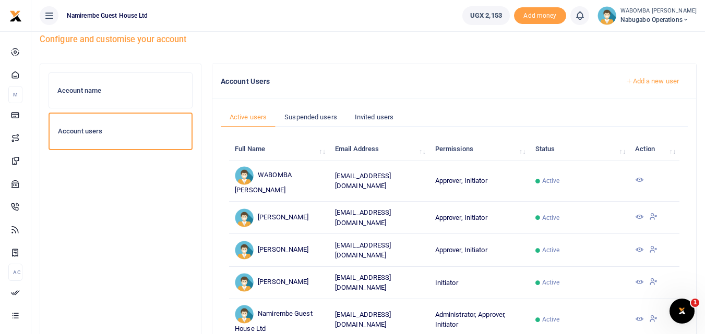
scroll to position [52, 0]
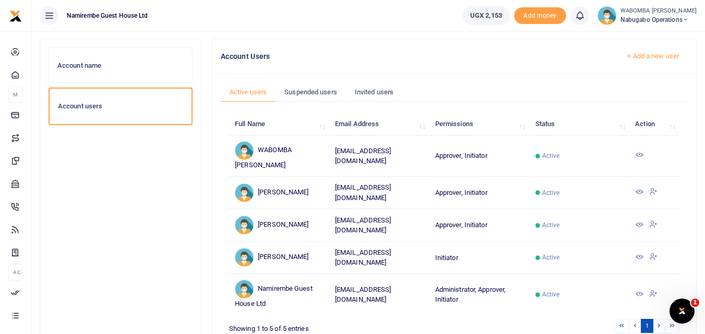
click at [654, 223] on icon at bounding box center [653, 224] width 8 height 9
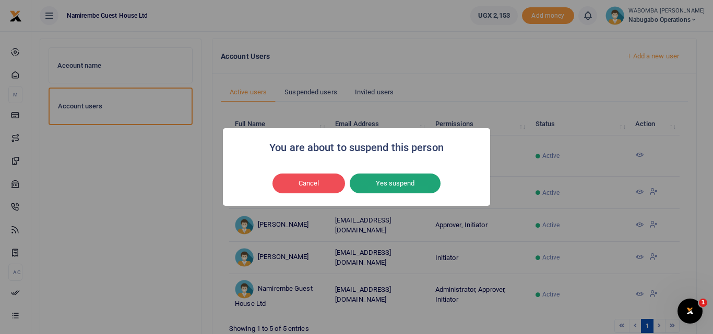
click at [403, 181] on button "Yes suspend" at bounding box center [395, 184] width 91 height 20
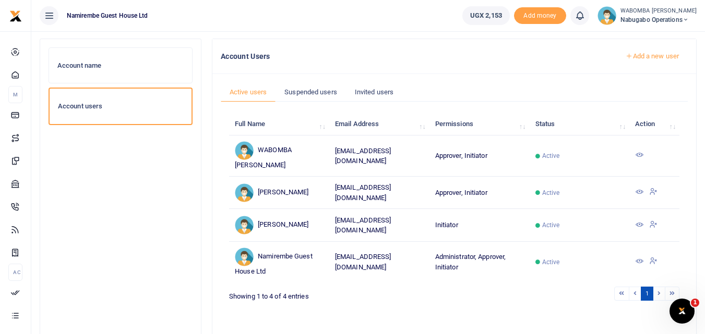
click at [653, 223] on icon at bounding box center [653, 224] width 8 height 9
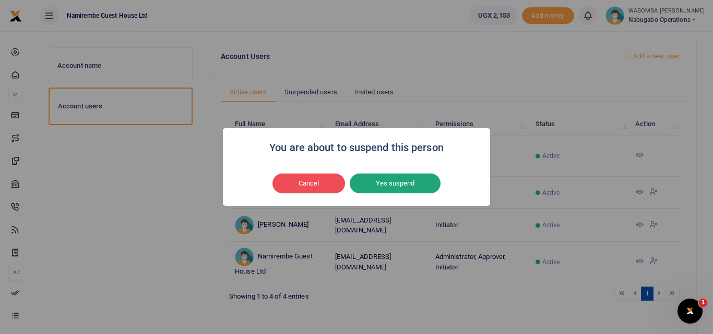
click at [399, 186] on button "Yes suspend" at bounding box center [395, 184] width 91 height 20
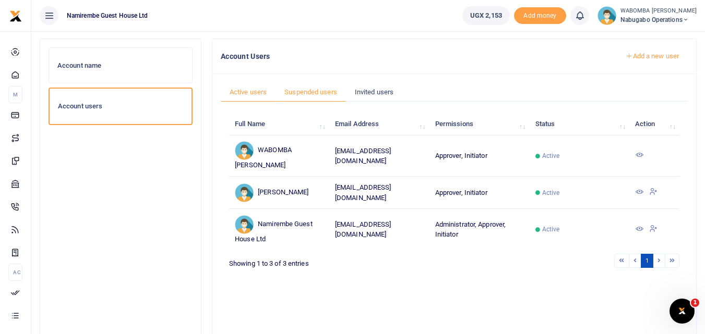
click at [323, 90] on link "Suspended users" at bounding box center [310, 92] width 70 height 20
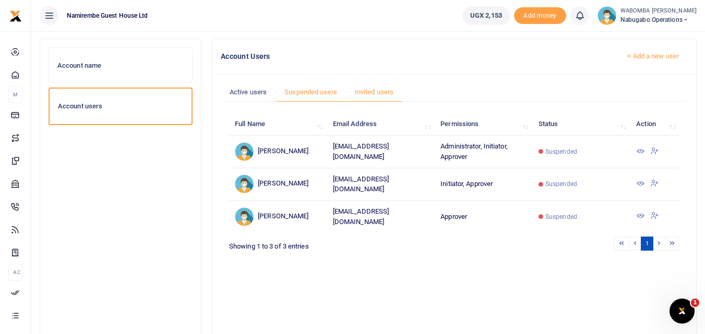
click at [369, 90] on link "Invited users" at bounding box center [374, 92] width 56 height 20
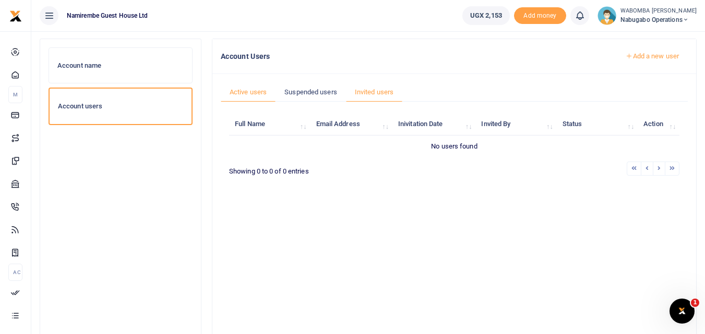
click at [251, 92] on link "Active users" at bounding box center [248, 92] width 55 height 20
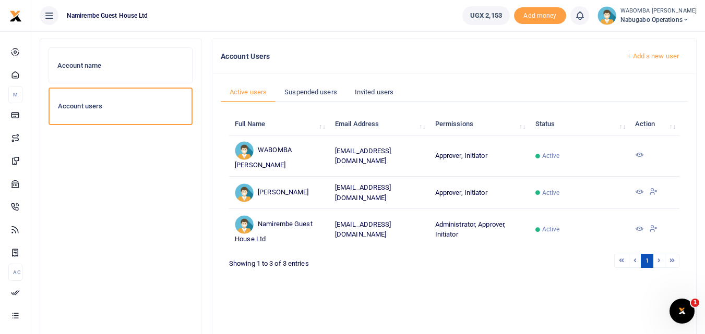
click at [657, 55] on link "Add a new user" at bounding box center [652, 56] width 71 height 18
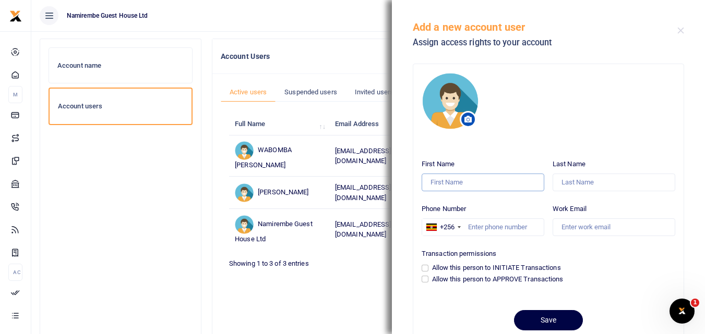
click at [464, 182] on input "First Name" at bounding box center [483, 183] width 123 height 18
type input "Pamela"
click at [572, 179] on input "Last Name" at bounding box center [614, 183] width 123 height 18
type input "Kalembe"
click at [520, 230] on input "Phone Number" at bounding box center [483, 228] width 123 height 18
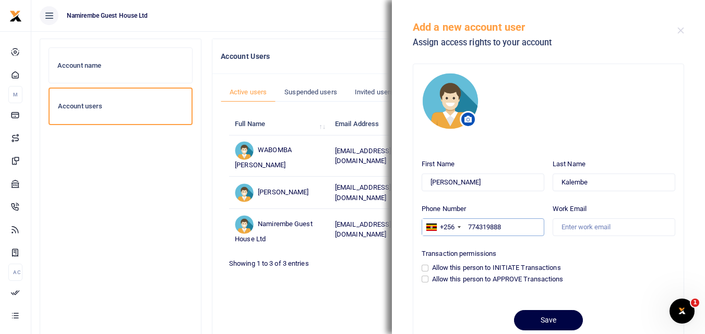
type input "774319888"
click at [569, 227] on input "Work Email" at bounding box center [614, 228] width 123 height 18
paste input "[EMAIL_ADDRESS][DOMAIN_NAME]"
type input "[EMAIL_ADDRESS][DOMAIN_NAME]"
click at [425, 268] on input "Allow this person to INITIATE Transactions" at bounding box center [425, 268] width 7 height 7
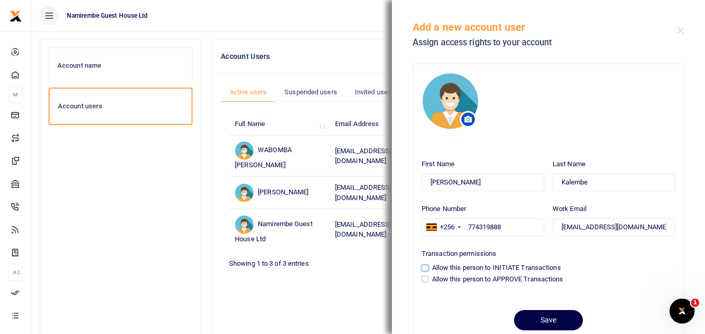
checkbox input "true"
click at [426, 280] on input "Allow this person to APPROVE Transactions" at bounding box center [425, 279] width 7 height 7
checkbox input "true"
click at [541, 319] on button "Save" at bounding box center [548, 320] width 69 height 20
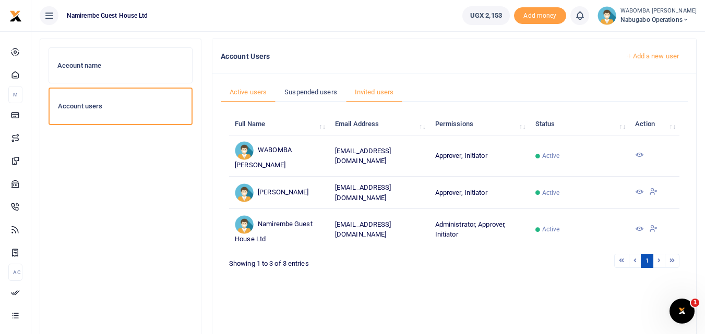
click at [379, 91] on link "Invited users" at bounding box center [374, 92] width 56 height 20
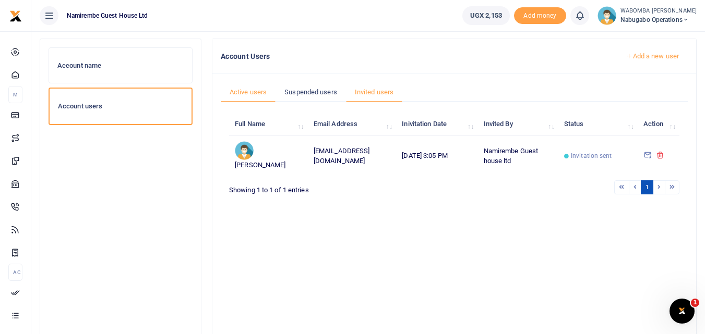
click at [251, 92] on link "Active users" at bounding box center [248, 92] width 55 height 20
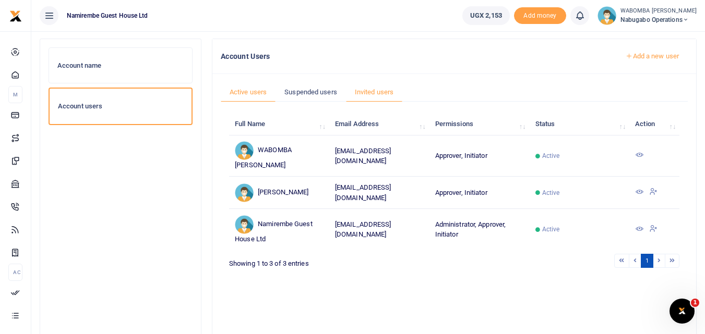
click at [367, 91] on link "Invited users" at bounding box center [374, 92] width 56 height 20
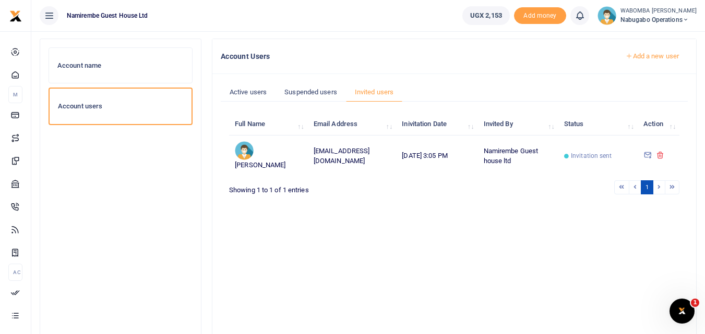
click at [661, 56] on link "Add a new user" at bounding box center [652, 56] width 71 height 18
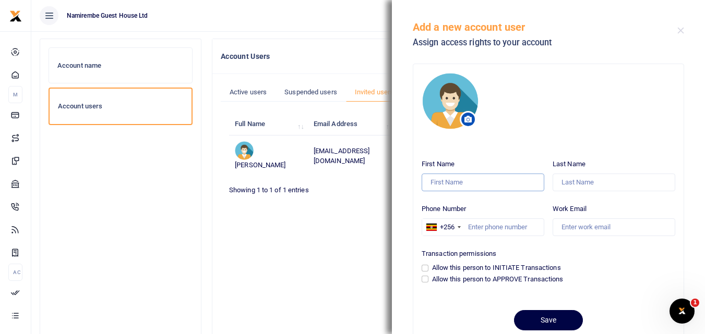
click at [461, 184] on input "First Name" at bounding box center [483, 183] width 123 height 18
type input "Robert"
click at [570, 183] on input "Last Name" at bounding box center [614, 183] width 123 height 18
click at [678, 30] on button "Close" at bounding box center [680, 30] width 7 height 7
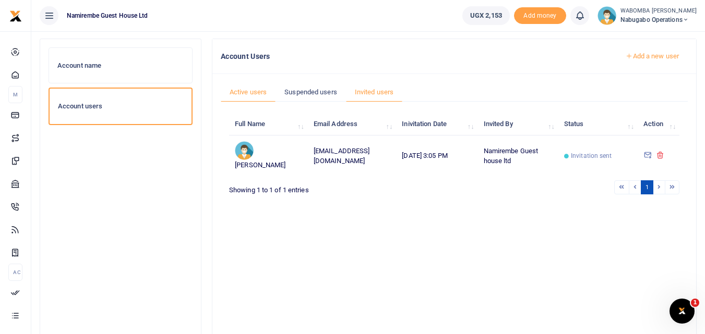
click at [248, 91] on link "Active users" at bounding box center [248, 92] width 55 height 20
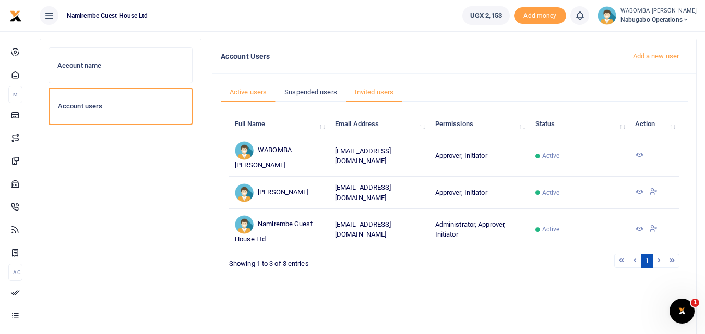
click at [378, 93] on link "Invited users" at bounding box center [374, 92] width 56 height 20
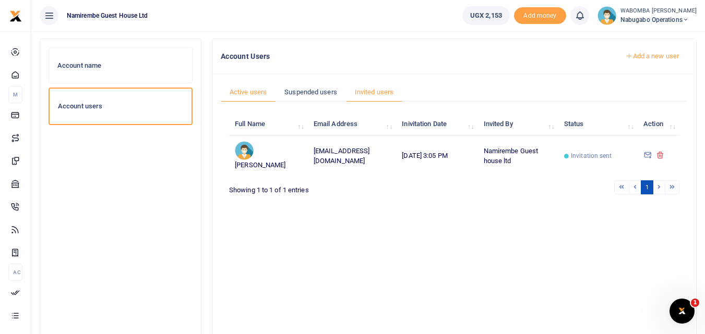
click at [251, 90] on link "Active users" at bounding box center [248, 92] width 55 height 20
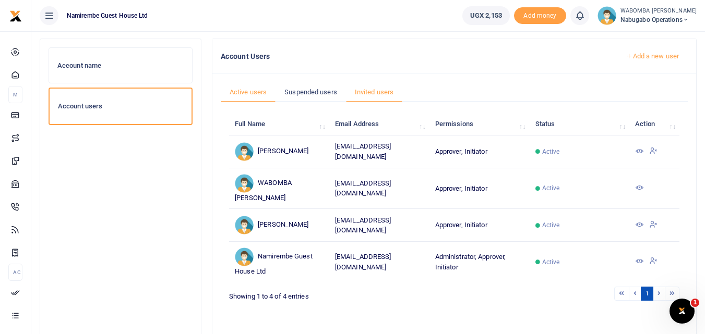
click at [378, 91] on link "Invited users" at bounding box center [374, 92] width 56 height 20
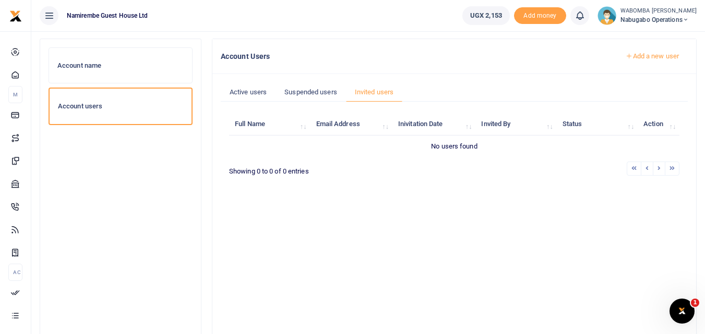
click at [661, 56] on link "Add a new user" at bounding box center [652, 56] width 71 height 18
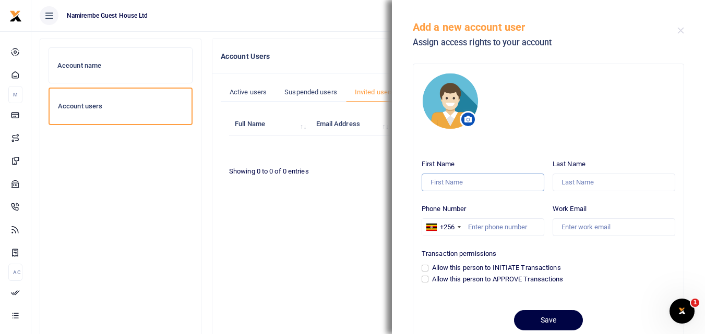
click at [466, 181] on input "First Name" at bounding box center [483, 183] width 123 height 18
type input "Robert"
click at [580, 183] on input "Last Name" at bounding box center [614, 183] width 123 height 18
type input "Wabomba"
click at [500, 228] on input "Phone Number" at bounding box center [483, 228] width 123 height 18
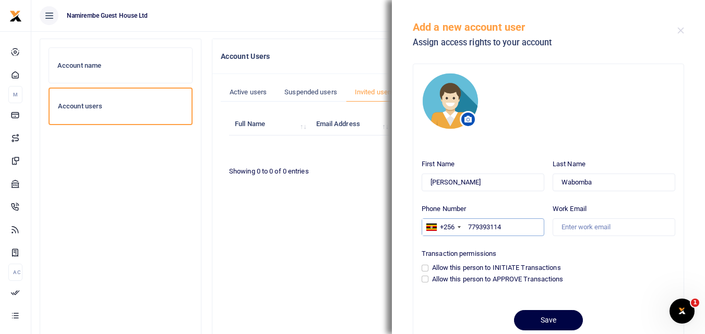
type input "779393114"
click at [564, 227] on input "Work Email" at bounding box center [614, 228] width 123 height 18
type input "[EMAIL_ADDRESS][DOMAIN_NAME]"
click at [424, 269] on input "Allow this person to INITIATE Transactions" at bounding box center [425, 268] width 7 height 7
checkbox input "true"
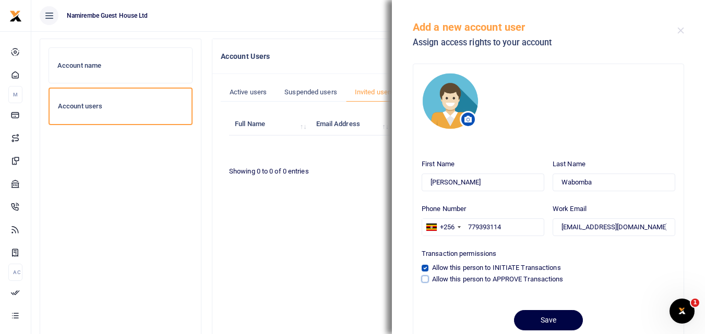
click at [424, 279] on input "Allow this person to APPROVE Transactions" at bounding box center [425, 279] width 7 height 7
checkbox input "true"
click at [543, 319] on button "Save" at bounding box center [548, 320] width 69 height 20
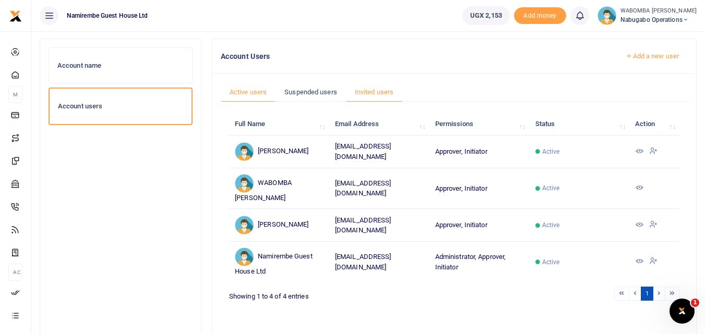
click at [371, 90] on link "Invited users" at bounding box center [374, 92] width 56 height 20
